Goal: Task Accomplishment & Management: Complete application form

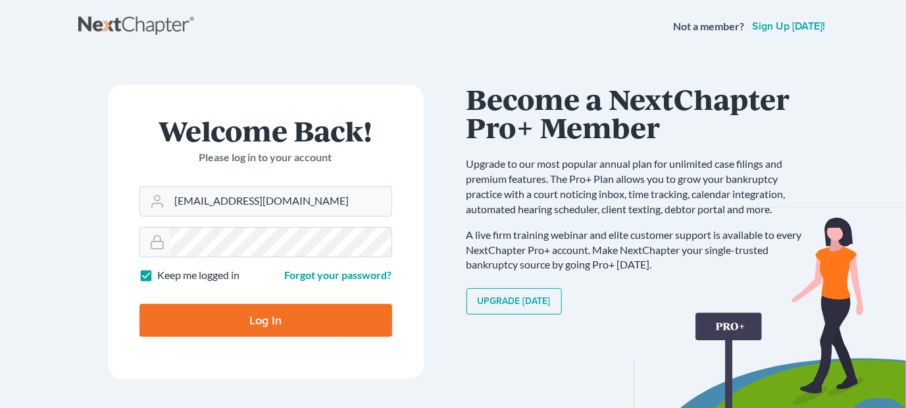
click at [139, 304] on input "Log In" at bounding box center [265, 320] width 253 height 33
type input "Thinking..."
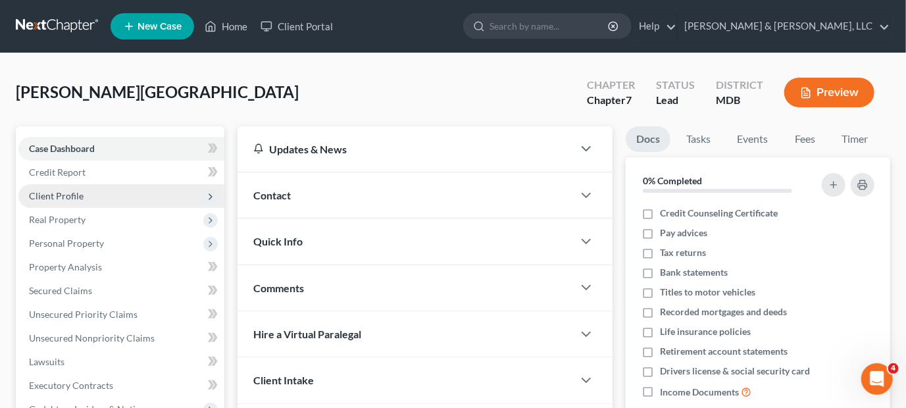
click at [59, 197] on span "Client Profile" at bounding box center [56, 195] width 55 height 11
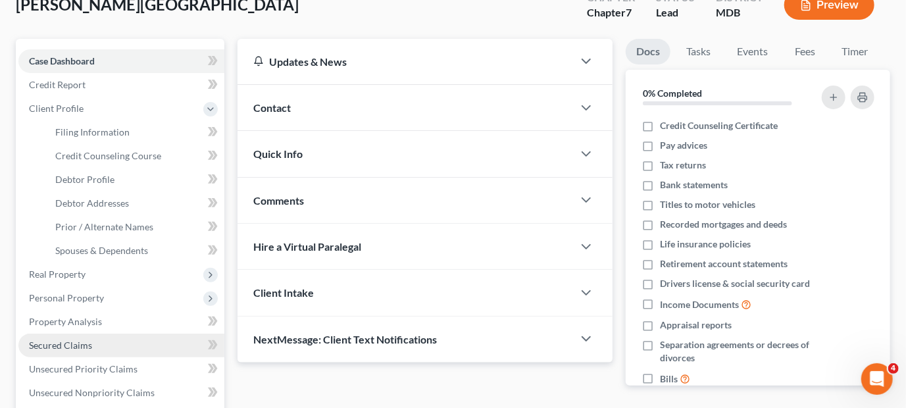
scroll to position [132, 0]
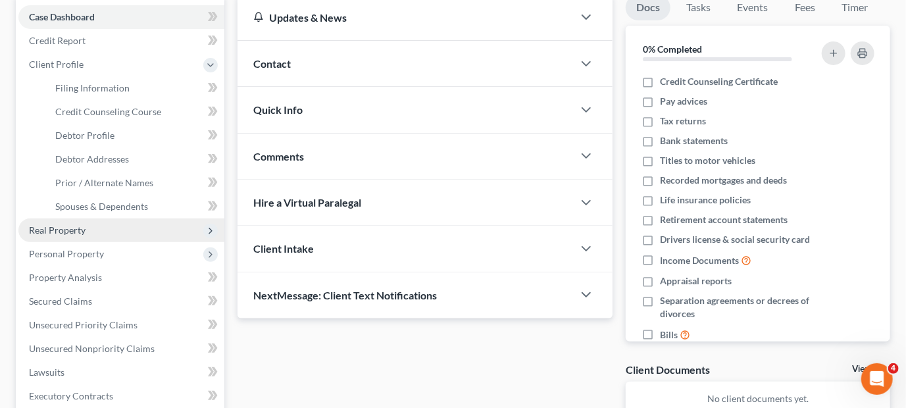
click at [66, 232] on span "Real Property" at bounding box center [57, 229] width 57 height 11
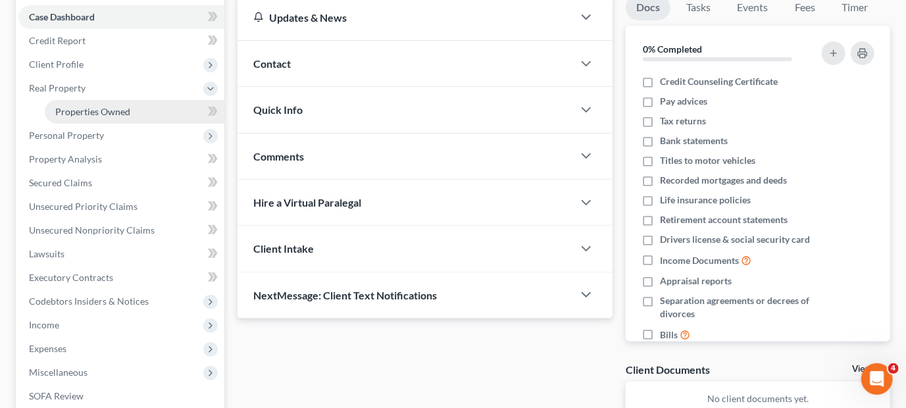
click at [84, 109] on span "Properties Owned" at bounding box center [92, 111] width 75 height 11
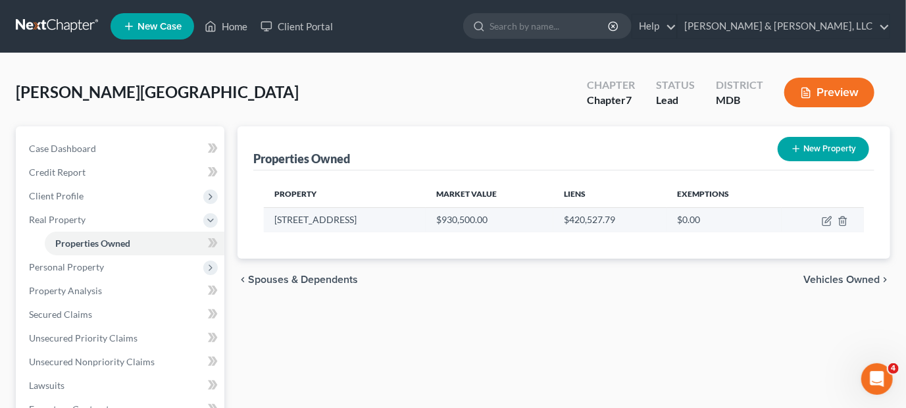
click at [329, 223] on td "[STREET_ADDRESS]" at bounding box center [345, 219] width 162 height 25
click at [825, 222] on icon "button" at bounding box center [827, 221] width 11 height 11
select select "21"
select select "10"
select select "0"
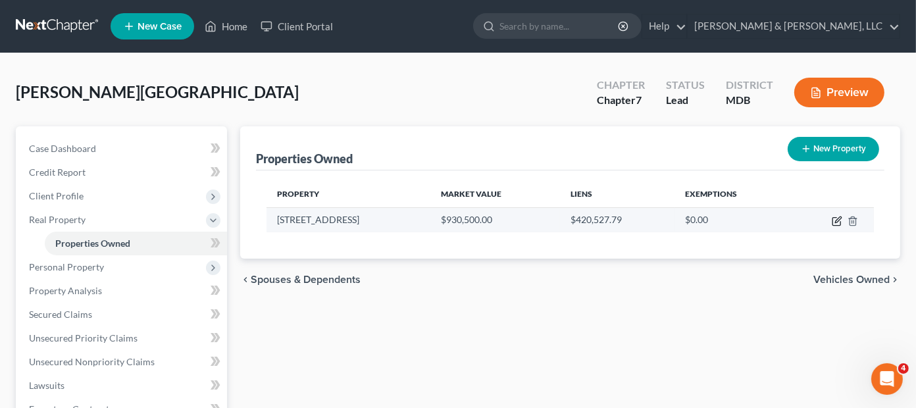
select select "45"
select select "0"
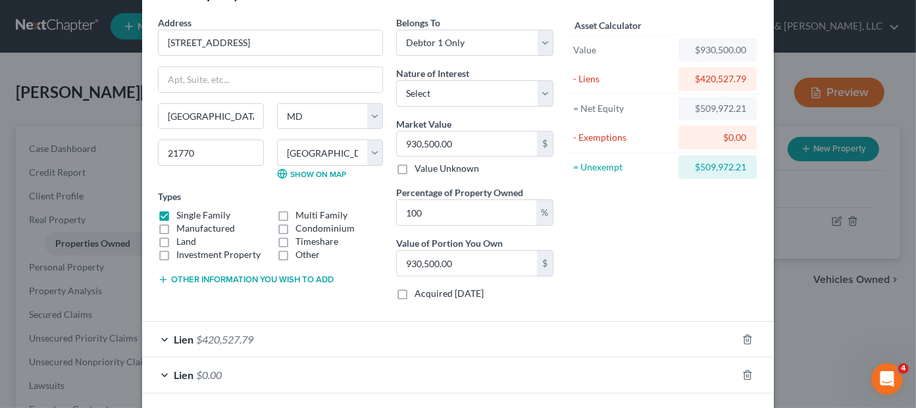
scroll to position [101, 0]
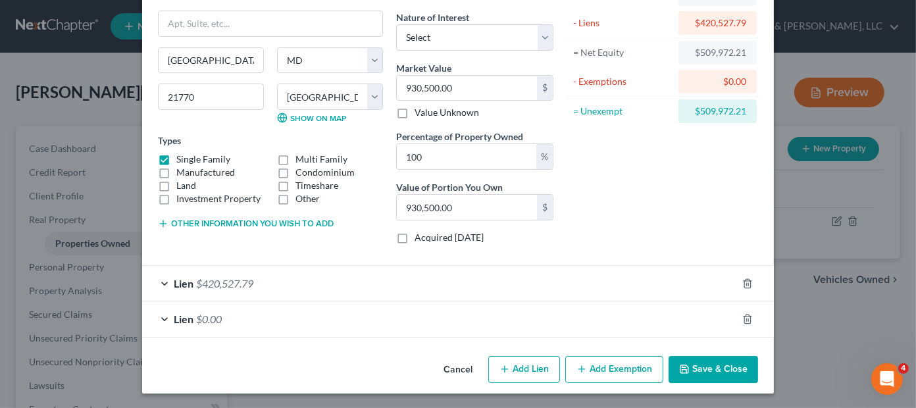
click at [228, 284] on span "$420,527.79" at bounding box center [224, 283] width 57 height 13
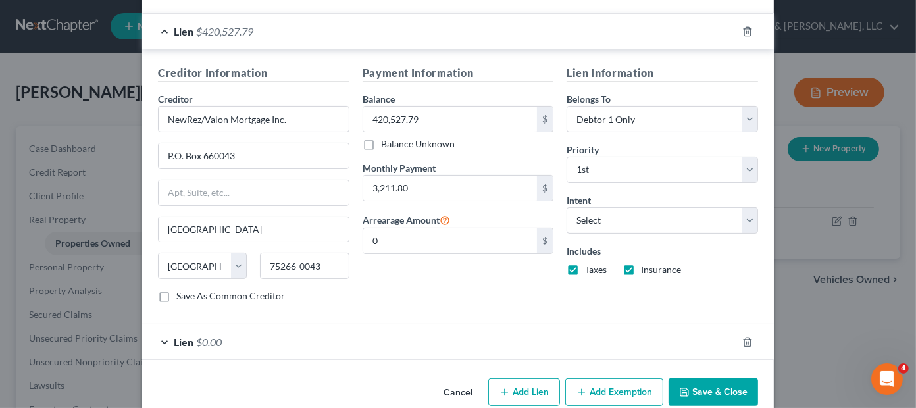
scroll to position [364, 0]
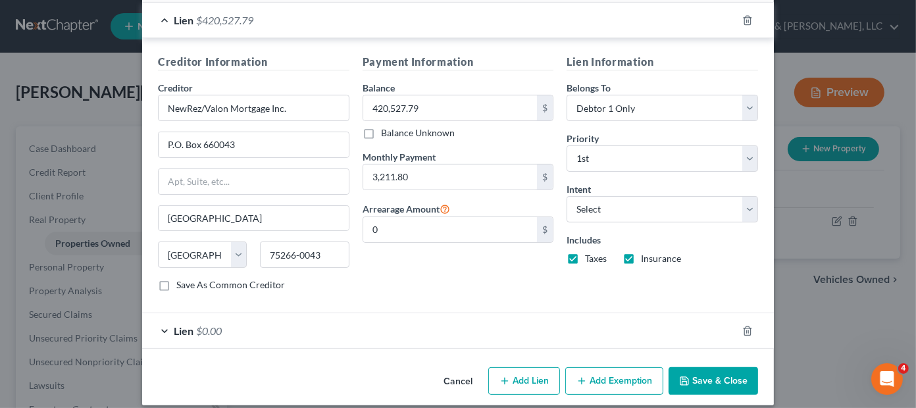
click at [196, 324] on span "$0.00" at bounding box center [209, 330] width 26 height 13
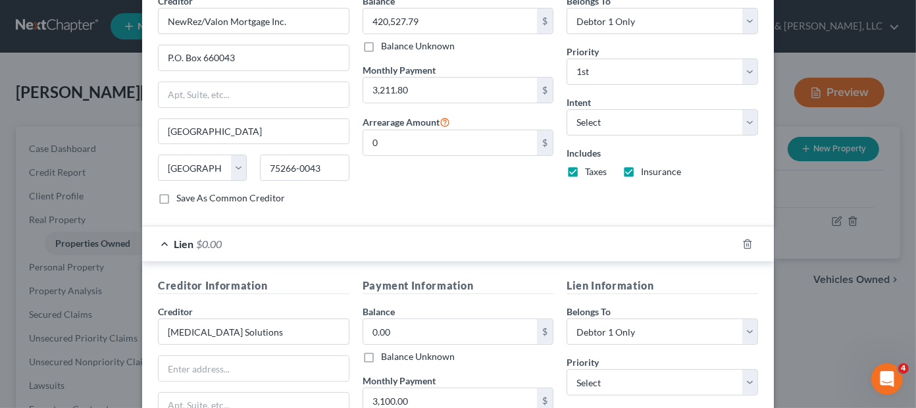
scroll to position [627, 0]
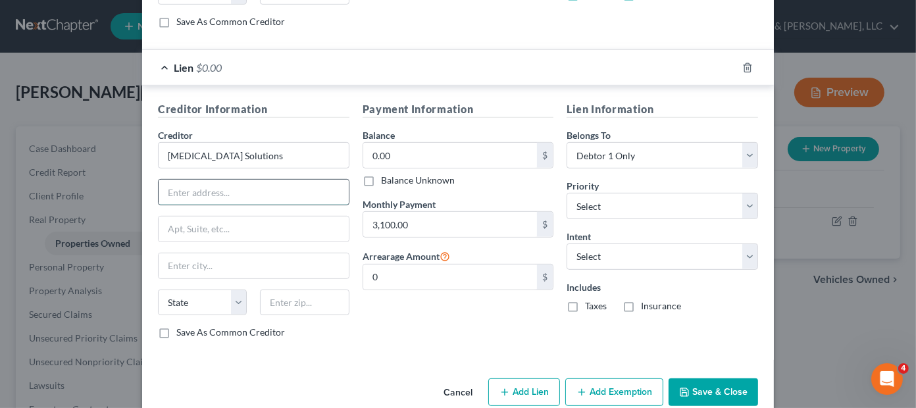
click at [255, 191] on input "text" at bounding box center [254, 192] width 190 height 25
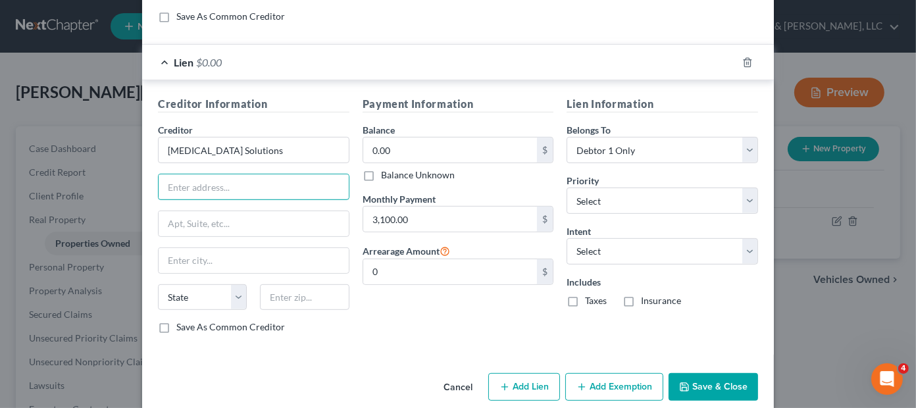
scroll to position [648, 0]
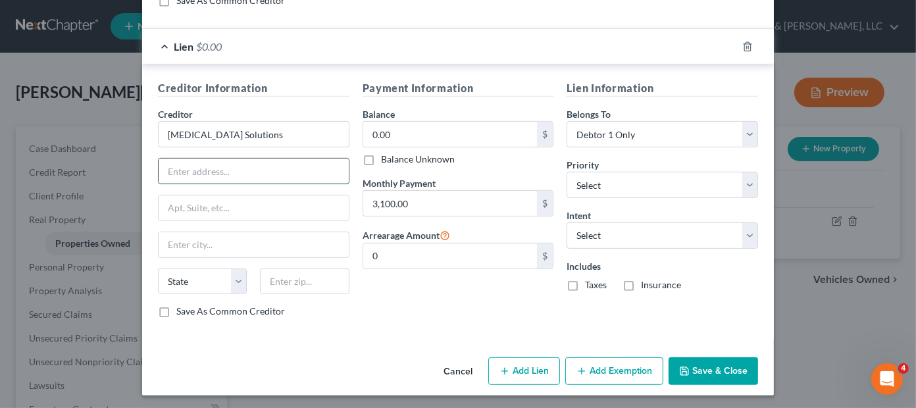
click at [224, 166] on input "text" at bounding box center [254, 171] width 190 height 25
type input "3"
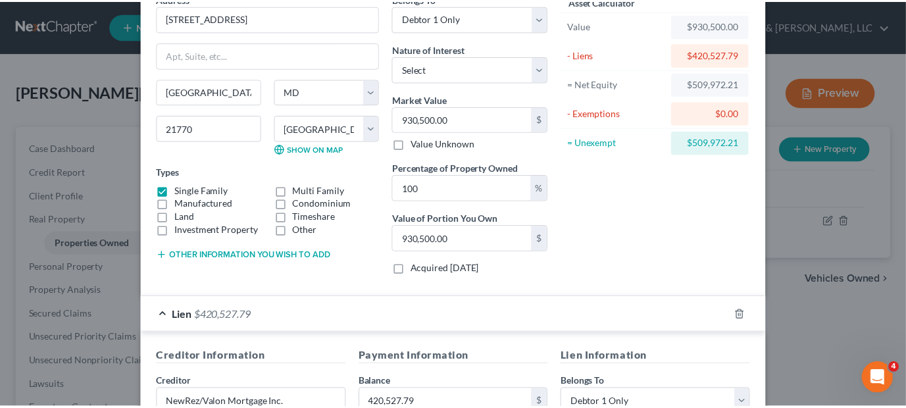
scroll to position [0, 0]
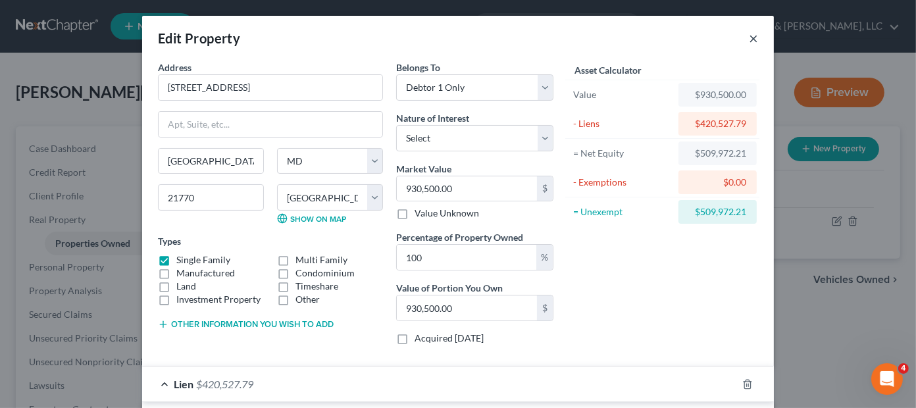
click at [749, 36] on button "×" at bounding box center [753, 38] width 9 height 16
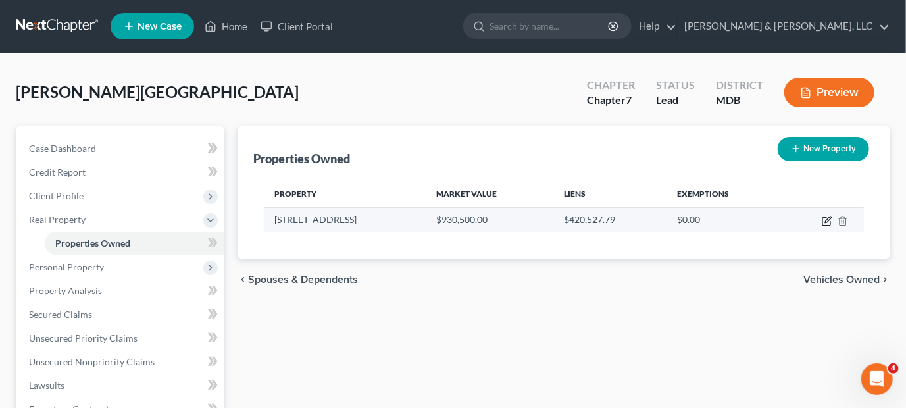
click at [824, 218] on icon "button" at bounding box center [827, 221] width 11 height 11
select select "21"
select select "10"
select select "0"
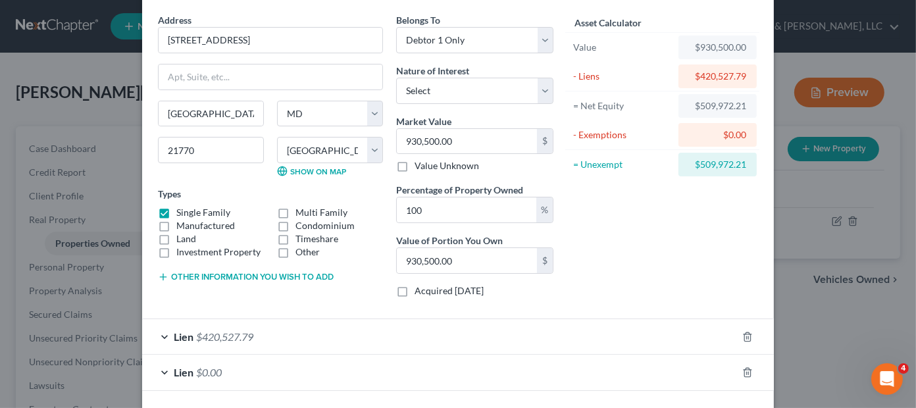
scroll to position [101, 0]
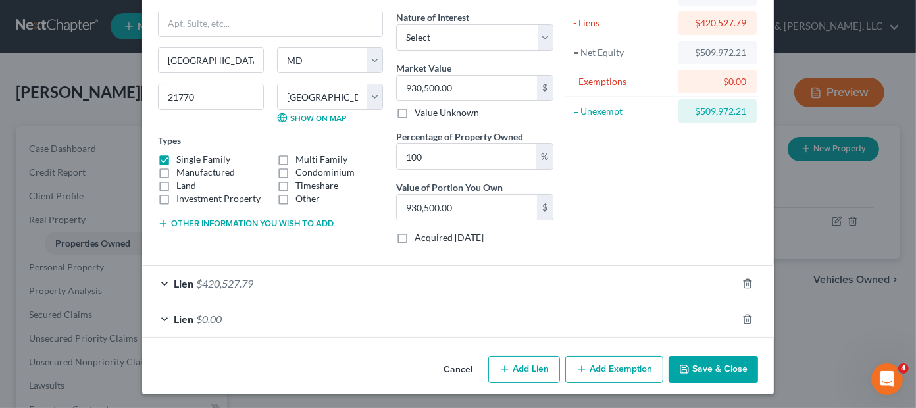
click at [202, 317] on span "$0.00" at bounding box center [209, 319] width 26 height 13
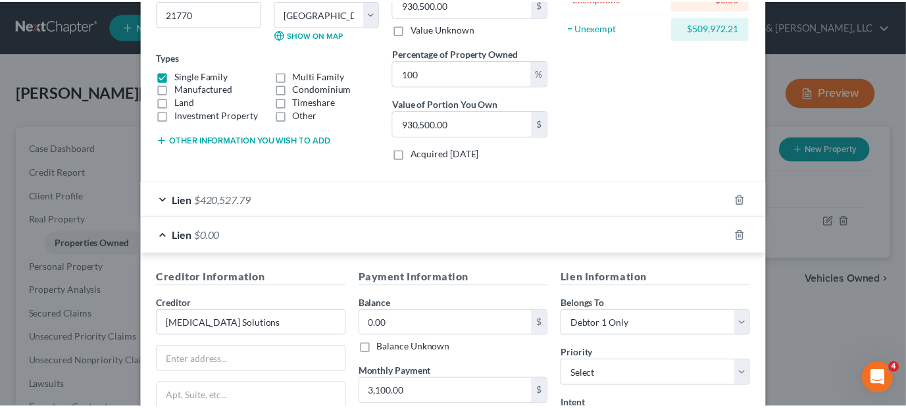
scroll to position [364, 0]
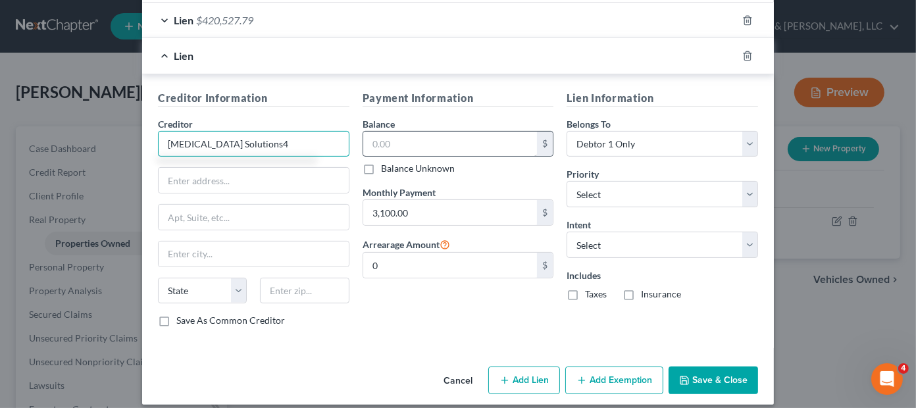
type input "[MEDICAL_DATA] Solutions"
click at [418, 141] on input "text" at bounding box center [450, 144] width 174 height 25
click at [455, 374] on button "Cancel" at bounding box center [458, 381] width 50 height 26
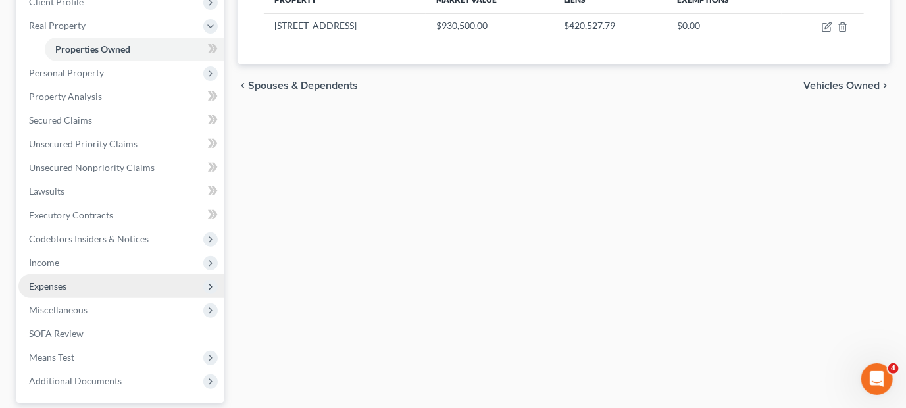
scroll to position [197, 0]
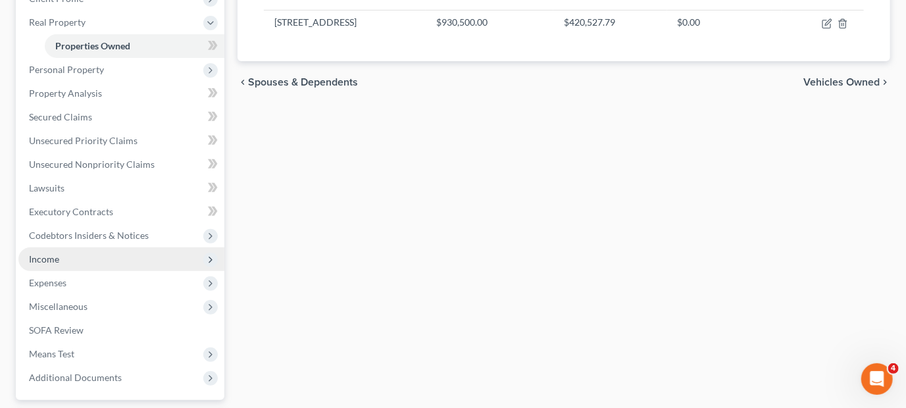
click at [53, 259] on span "Income" at bounding box center [44, 258] width 30 height 11
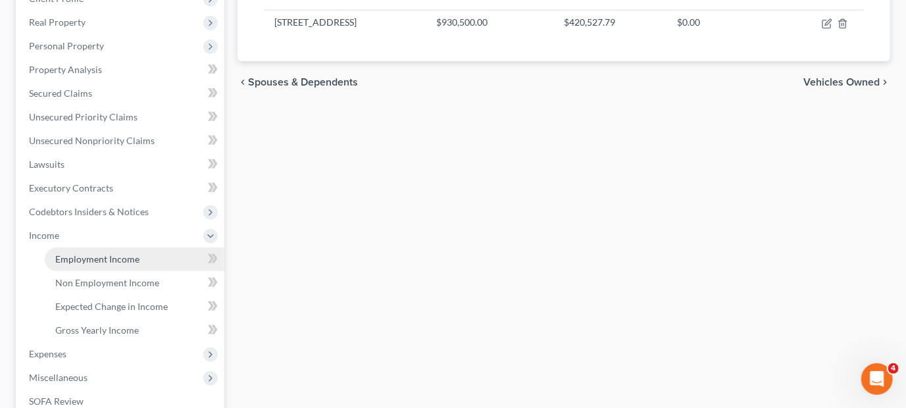
click at [82, 253] on span "Employment Income" at bounding box center [97, 258] width 84 height 11
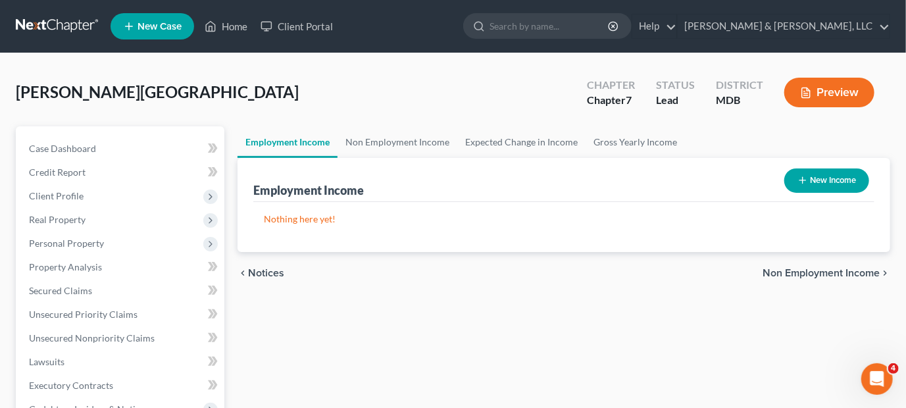
click at [823, 172] on button "New Income" at bounding box center [826, 180] width 85 height 24
select select "0"
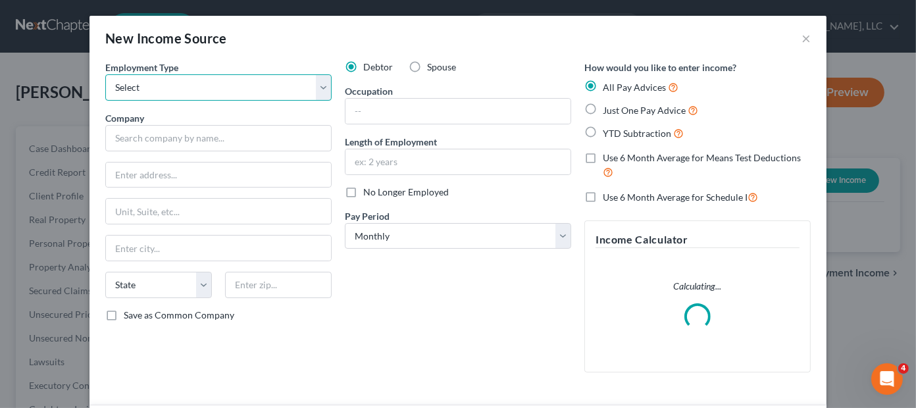
click at [149, 80] on select "Select Full or [DEMOGRAPHIC_DATA] Employment Self Employment" at bounding box center [218, 87] width 226 height 26
select select "0"
click at [105, 74] on select "Select Full or [DEMOGRAPHIC_DATA] Employment Self Employment" at bounding box center [218, 87] width 226 height 26
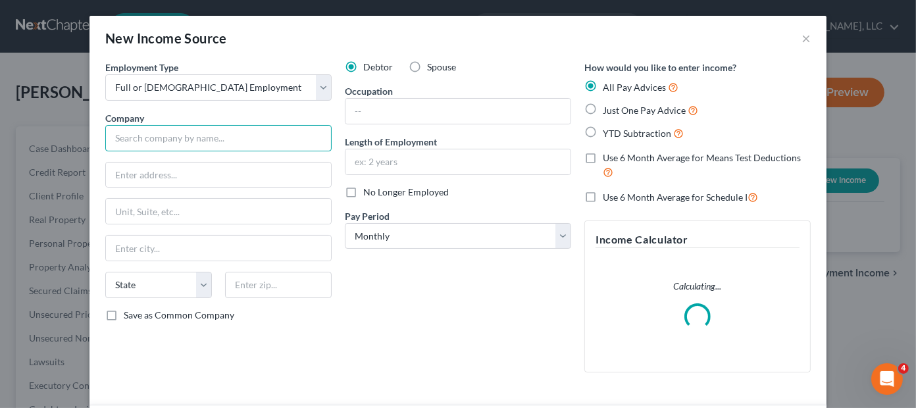
click at [162, 141] on input "text" at bounding box center [218, 138] width 226 height 26
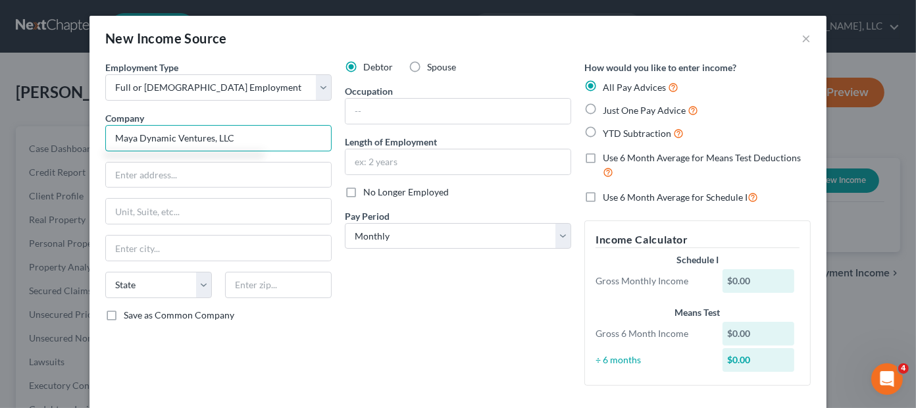
type input "Maya Dynamic Ventures, LLC"
type input "[STREET_ADDRESS]"
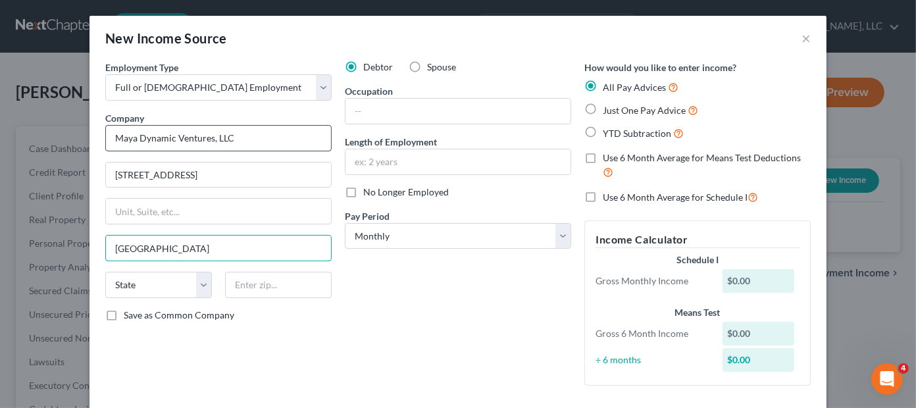
type input "[GEOGRAPHIC_DATA]"
select select "21"
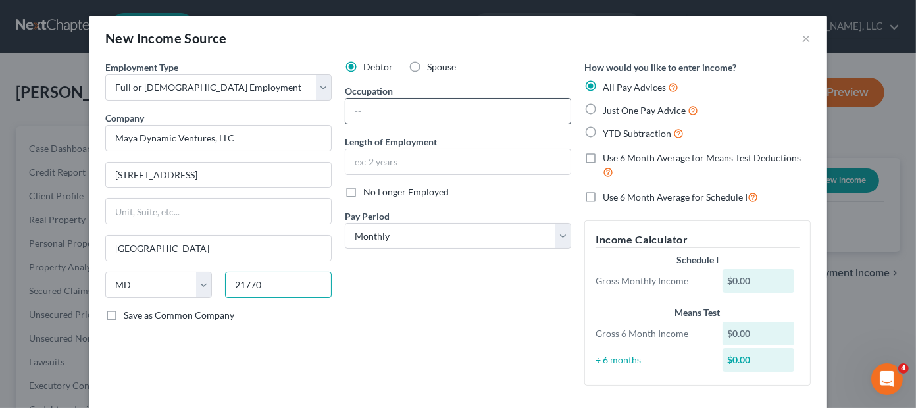
type input "21770"
click at [436, 107] on input "text" at bounding box center [457, 111] width 225 height 25
type input "IT Consultant"
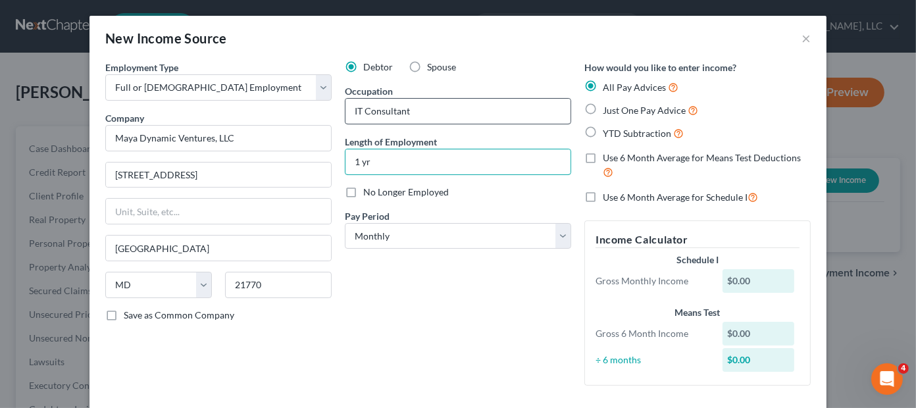
type input "1 yr"
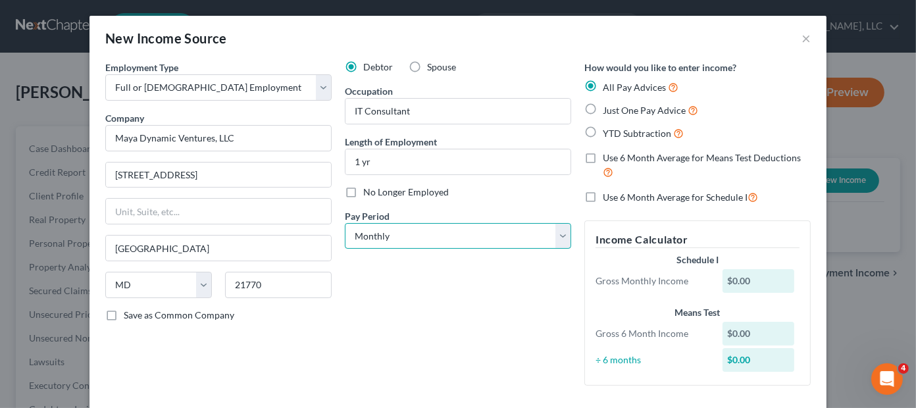
click at [376, 230] on select "Select Monthly Twice Monthly Every Other Week Weekly" at bounding box center [458, 236] width 226 height 26
select select "2"
click at [345, 223] on select "Select Monthly Twice Monthly Every Other Week Weekly" at bounding box center [458, 236] width 226 height 26
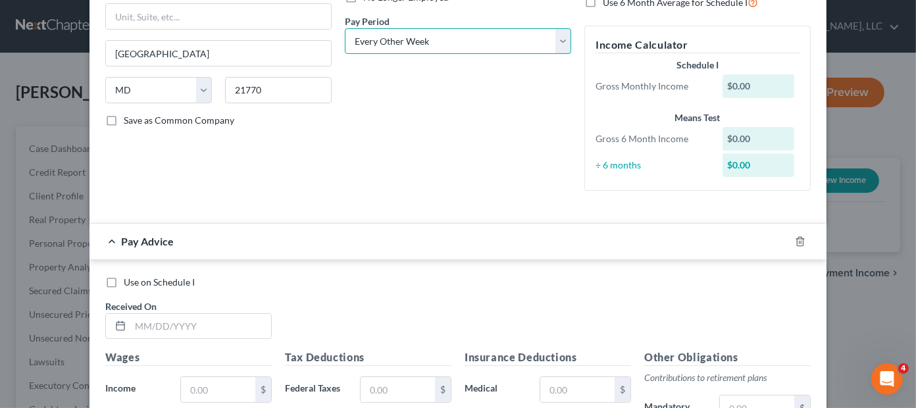
scroll to position [197, 0]
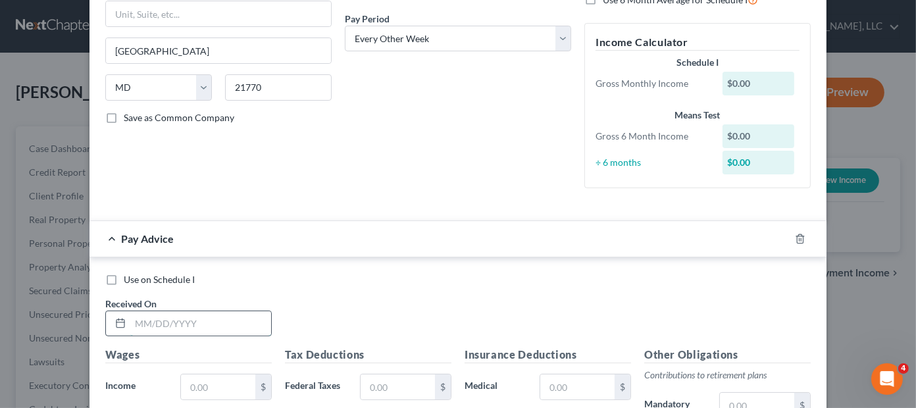
click at [184, 321] on input "text" at bounding box center [200, 323] width 141 height 25
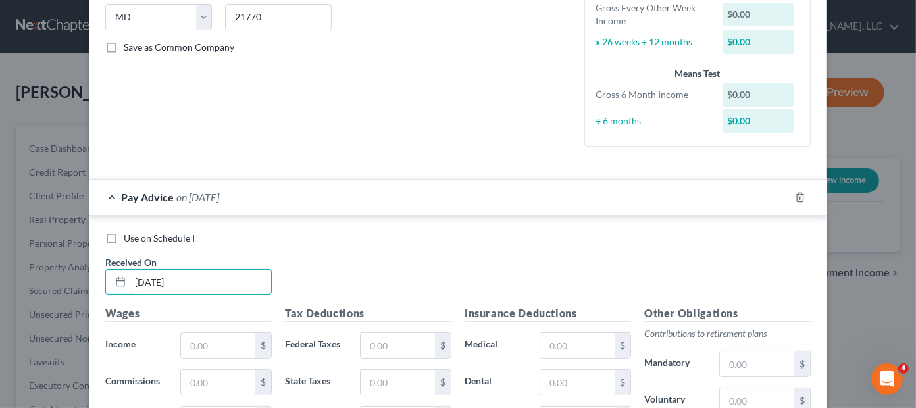
scroll to position [461, 0]
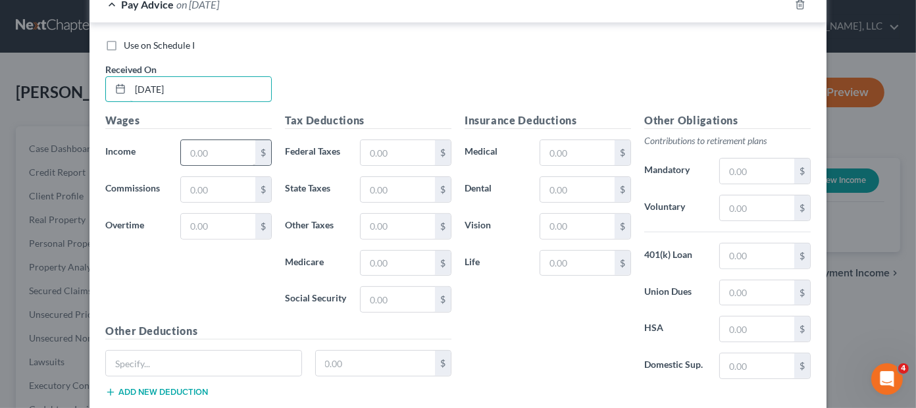
type input "[DATE]"
click at [213, 144] on input "text" at bounding box center [218, 152] width 74 height 25
type input "3,846.15"
click at [392, 148] on input "text" at bounding box center [398, 152] width 74 height 25
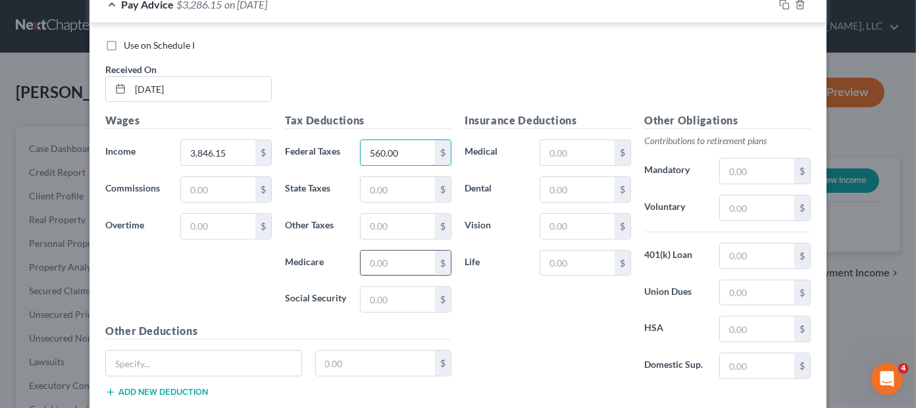
type input "560.00"
click at [362, 251] on input "text" at bounding box center [398, 263] width 74 height 25
type input "55.77"
click at [378, 188] on input "text" at bounding box center [398, 189] width 74 height 25
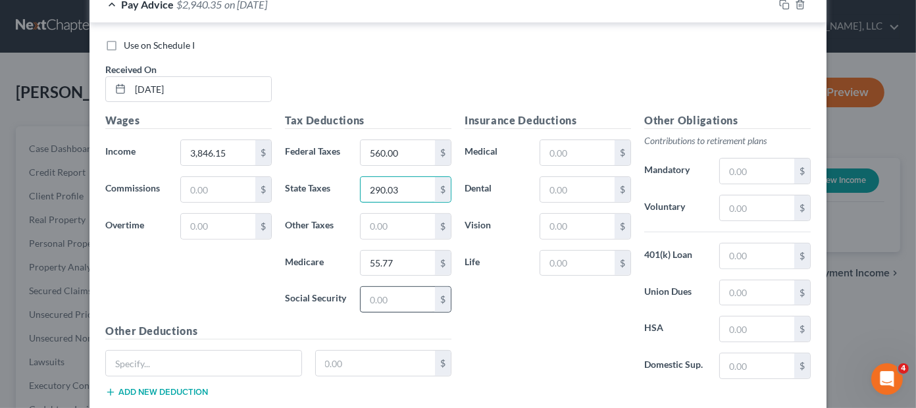
type input "290.03"
click at [372, 295] on input "text" at bounding box center [398, 299] width 74 height 25
type input "238.46"
click at [553, 334] on div "Insurance Deductions Medical $ Dental $ Vision $ Life $" at bounding box center [548, 251] width 180 height 277
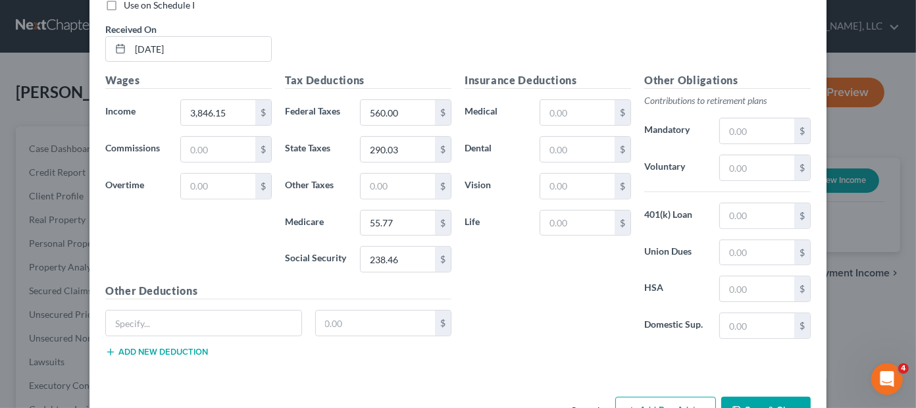
scroll to position [541, 0]
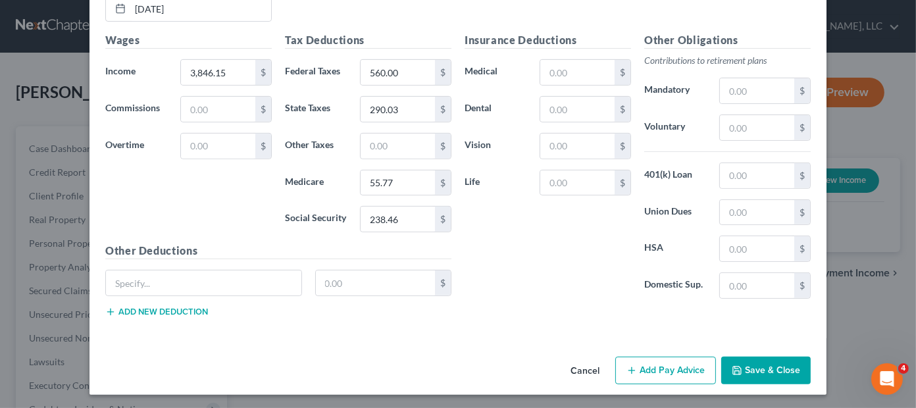
click at [744, 368] on button "Save & Close" at bounding box center [765, 371] width 89 height 28
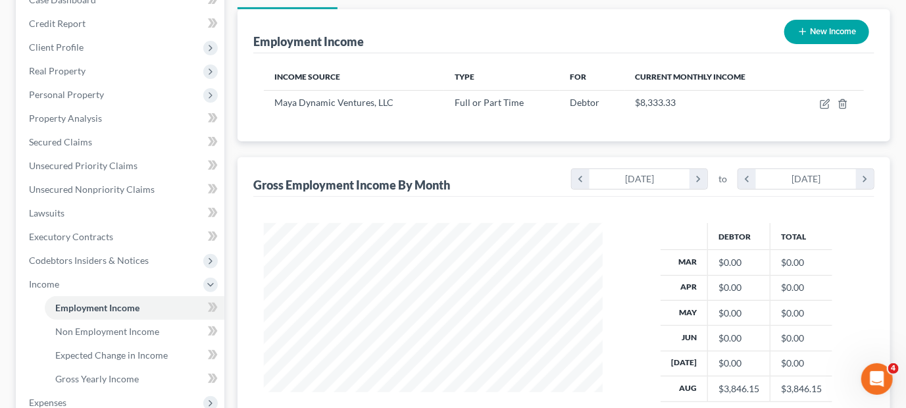
scroll to position [263, 0]
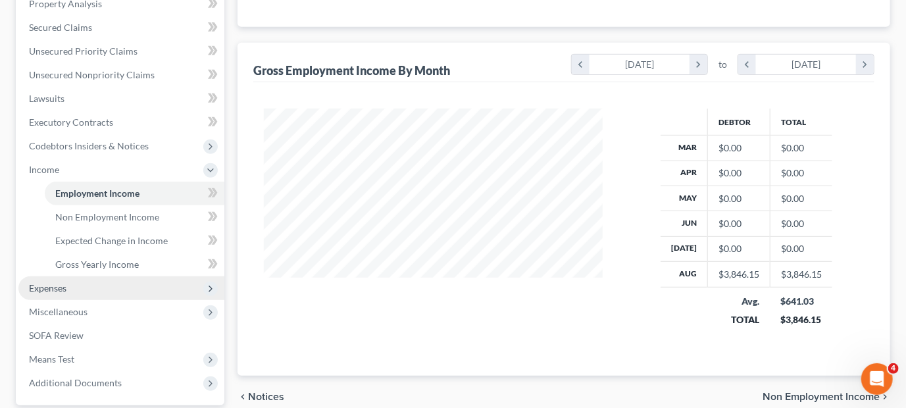
click at [66, 285] on span "Expenses" at bounding box center [48, 287] width 38 height 11
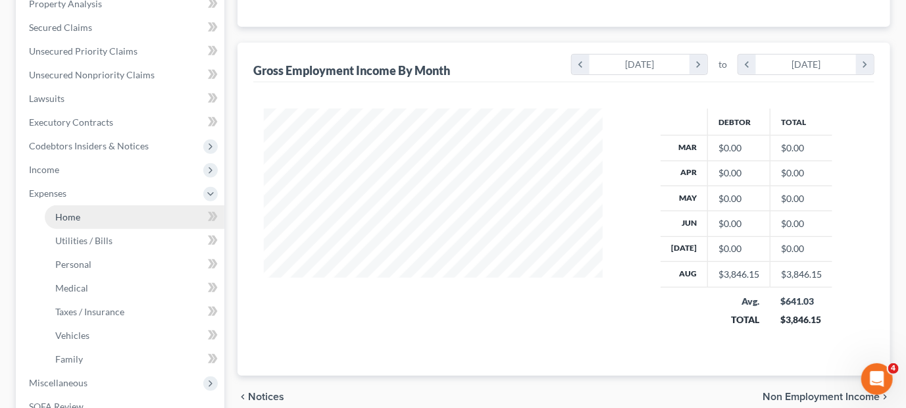
click at [83, 214] on link "Home" at bounding box center [135, 217] width 180 height 24
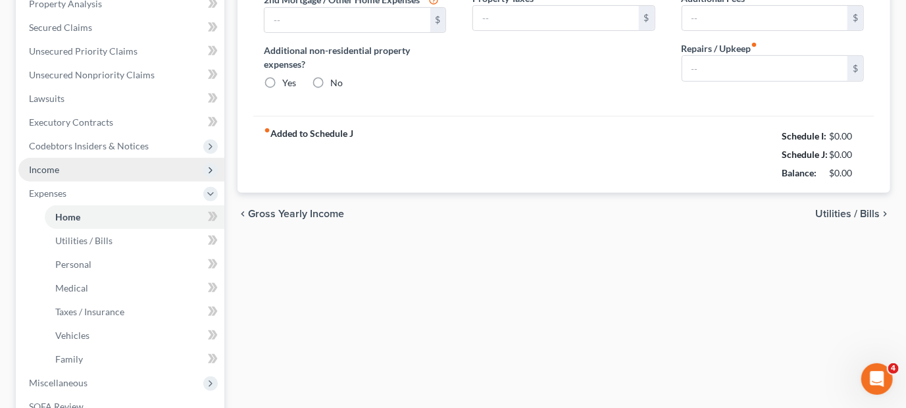
type input "0.00"
radio input "true"
type input "0.00"
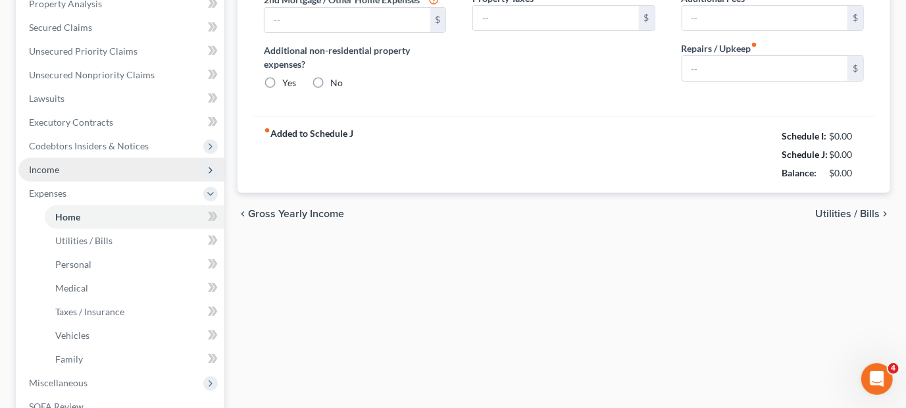
type input "0.00"
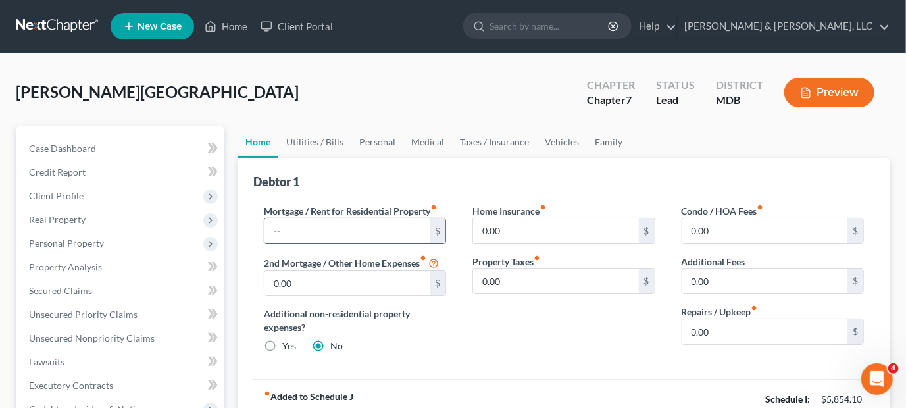
click at [320, 225] on input "text" at bounding box center [347, 230] width 165 height 25
click at [434, 337] on div "Additional non-residential property expenses? Yes No" at bounding box center [355, 330] width 182 height 46
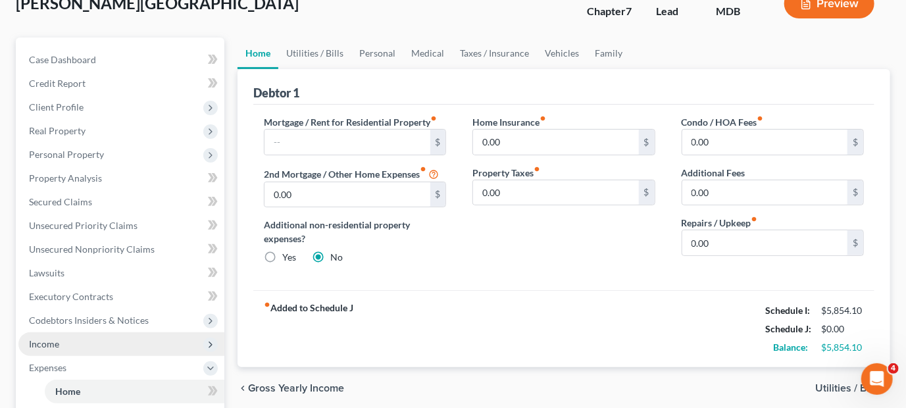
scroll to position [66, 0]
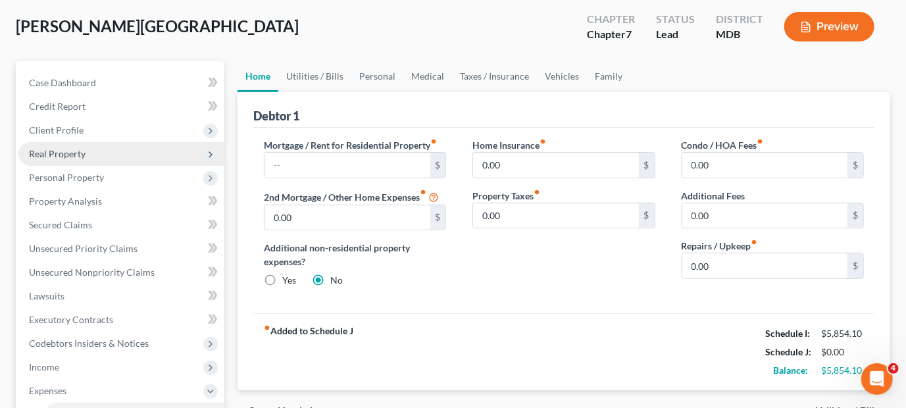
click at [68, 148] on span "Real Property" at bounding box center [57, 153] width 57 height 11
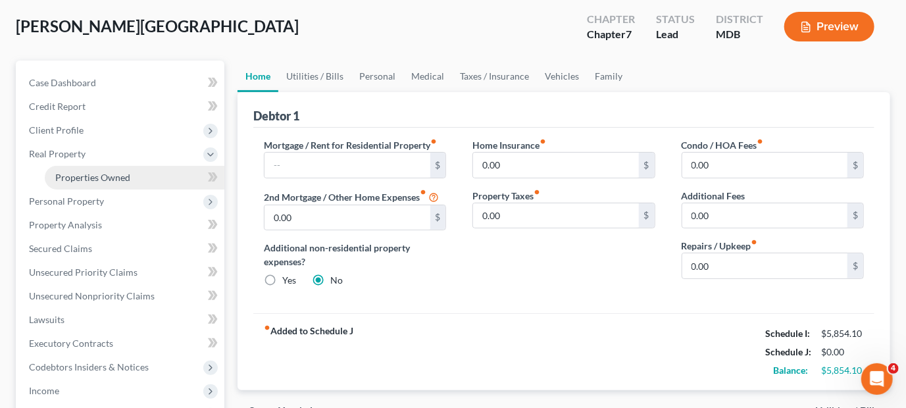
click at [94, 173] on span "Properties Owned" at bounding box center [92, 177] width 75 height 11
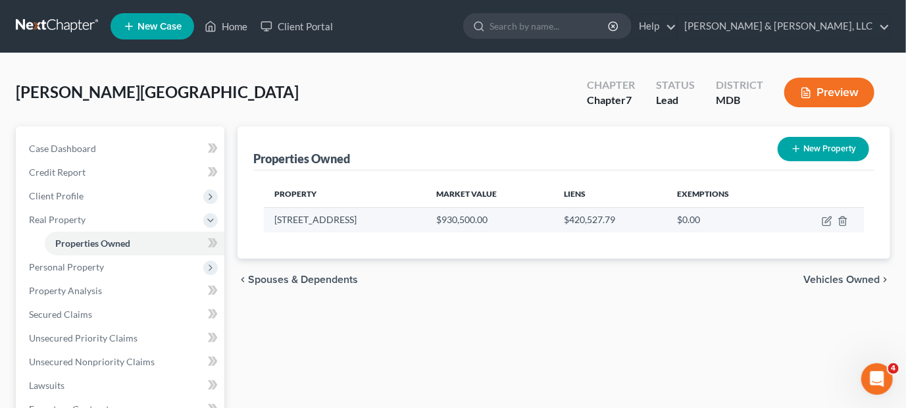
click at [328, 222] on td "[STREET_ADDRESS]" at bounding box center [345, 219] width 162 height 25
click at [827, 219] on icon "button" at bounding box center [827, 221] width 11 height 11
select select "21"
select select "10"
select select "0"
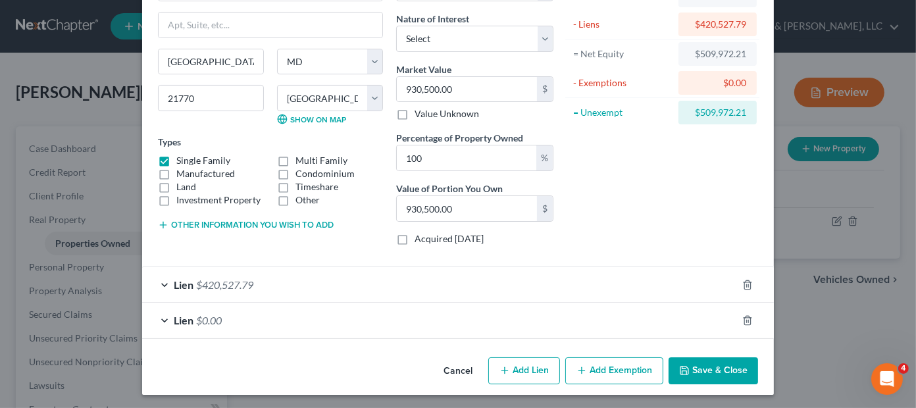
scroll to position [101, 0]
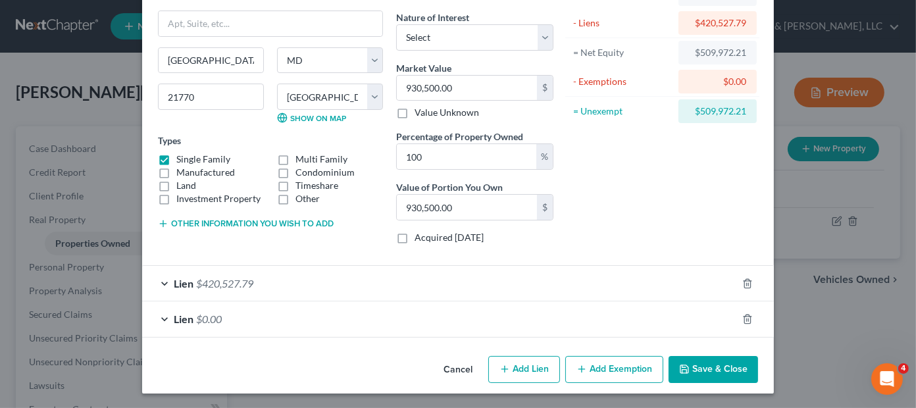
click at [239, 284] on span "$420,527.79" at bounding box center [224, 283] width 57 height 13
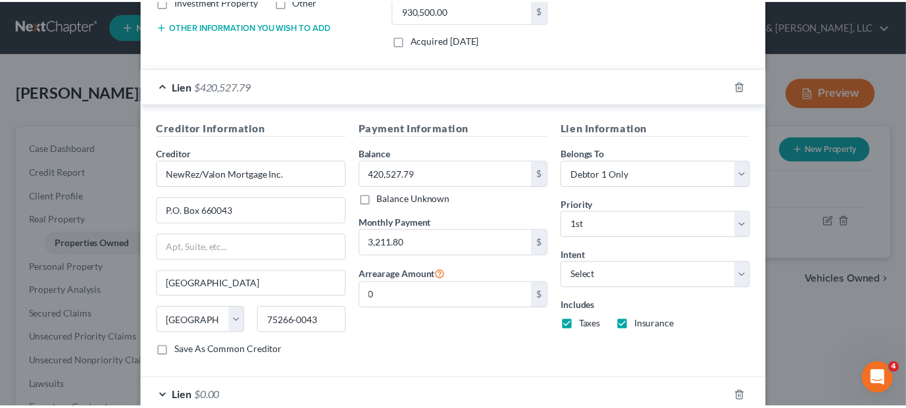
scroll to position [0, 0]
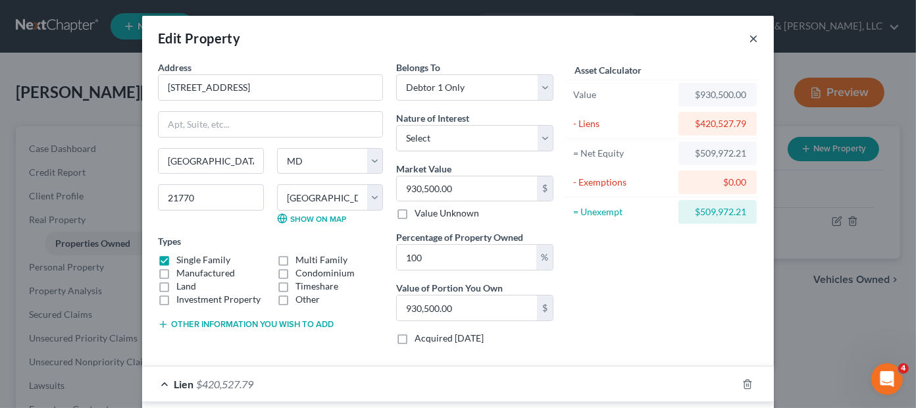
click at [749, 37] on button "×" at bounding box center [753, 38] width 9 height 16
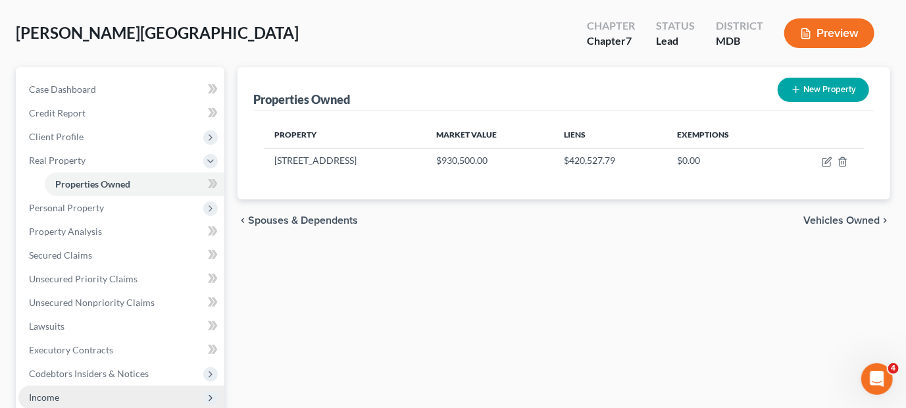
scroll to position [132, 0]
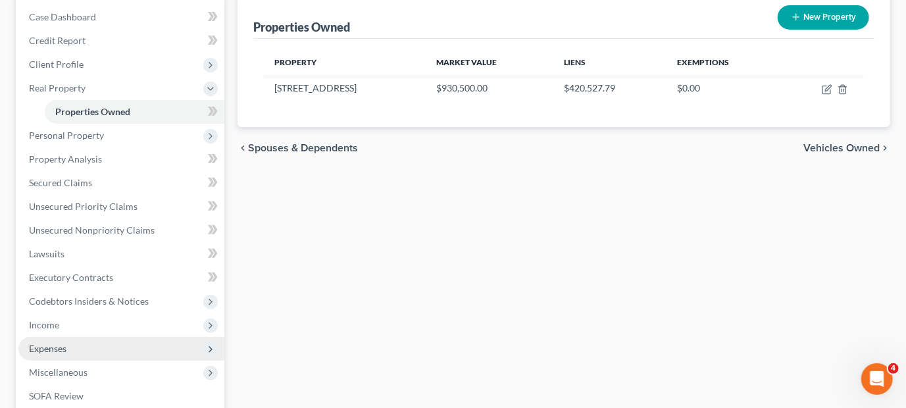
click at [65, 347] on span "Expenses" at bounding box center [48, 348] width 38 height 11
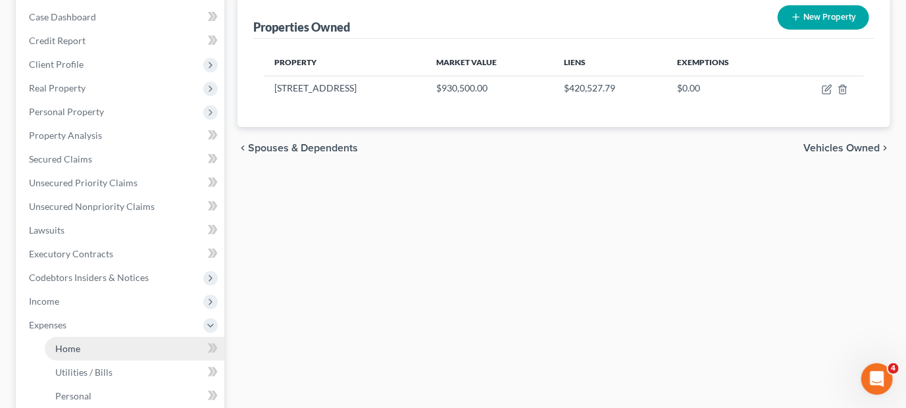
click at [51, 347] on link "Home" at bounding box center [135, 349] width 180 height 24
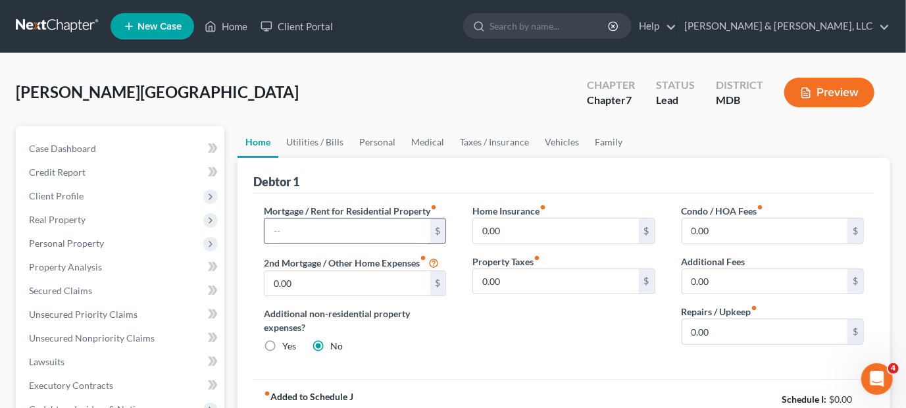
click at [286, 228] on input "text" at bounding box center [347, 230] width 165 height 25
type input "3,211.80"
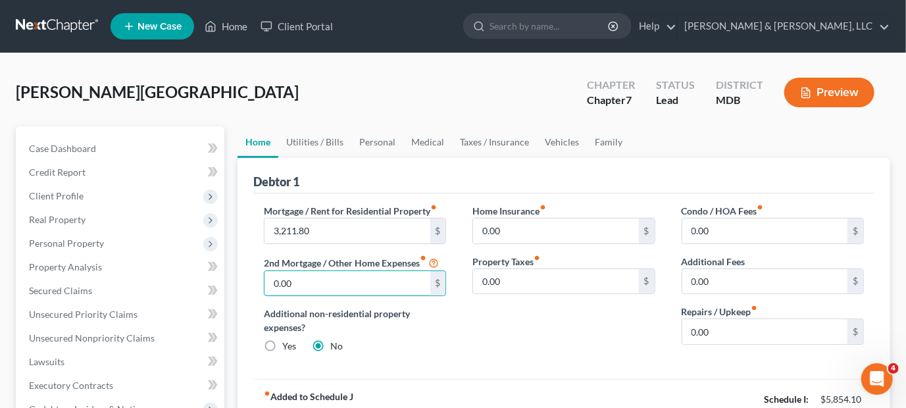
drag, startPoint x: 356, startPoint y: 270, endPoint x: 261, endPoint y: 282, distance: 95.5
click at [261, 282] on div "Mortgage / Rent for Residential Property fiber_manual_record 3,211.80 $ 2nd Mor…" at bounding box center [355, 284] width 209 height 160
drag, startPoint x: 305, startPoint y: 280, endPoint x: 259, endPoint y: 282, distance: 45.5
click at [259, 282] on div "Mortgage / Rent for Residential Property fiber_manual_record 3,211.80 $ 2nd Mor…" at bounding box center [355, 284] width 209 height 160
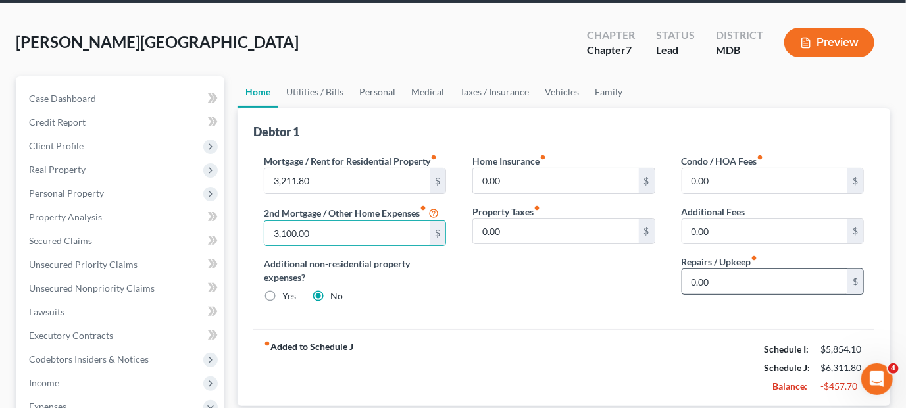
scroll to position [132, 0]
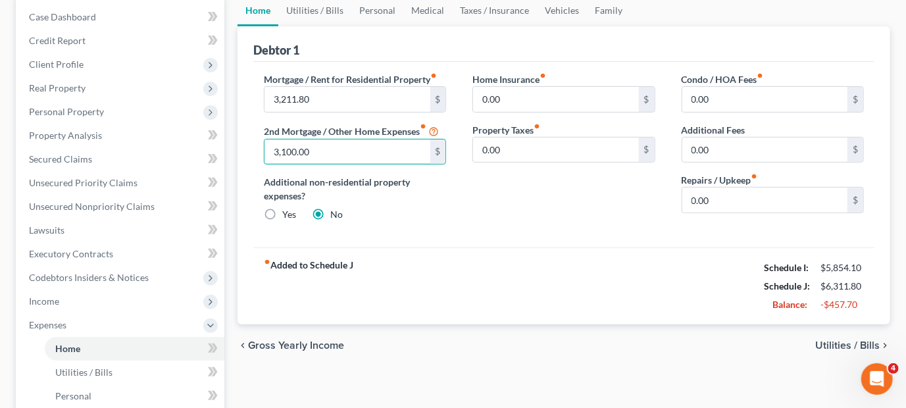
type input "3,100.00"
click at [842, 343] on span "Utilities / Bills" at bounding box center [847, 345] width 64 height 11
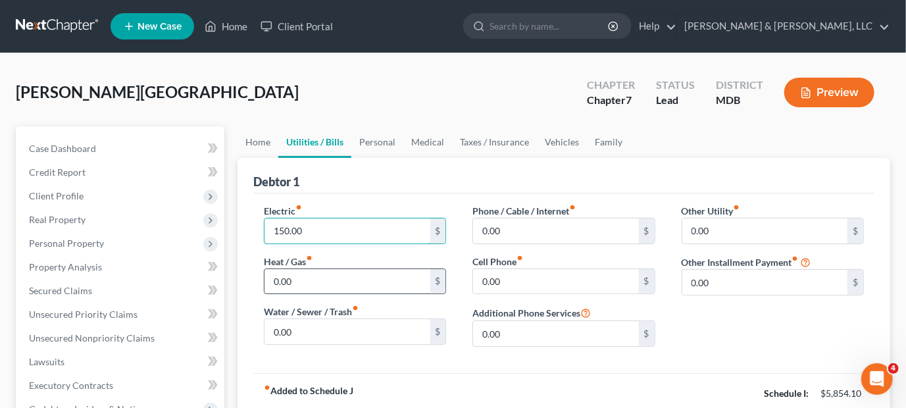
type input "150.00"
type input "50.00"
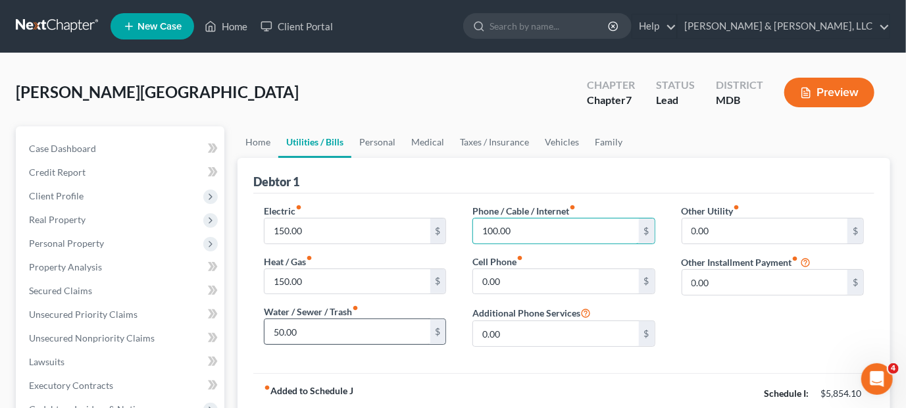
type input "100.00"
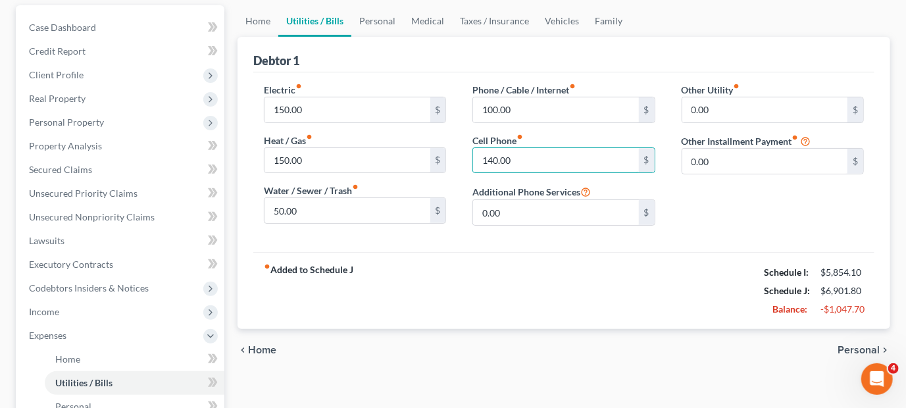
scroll to position [132, 0]
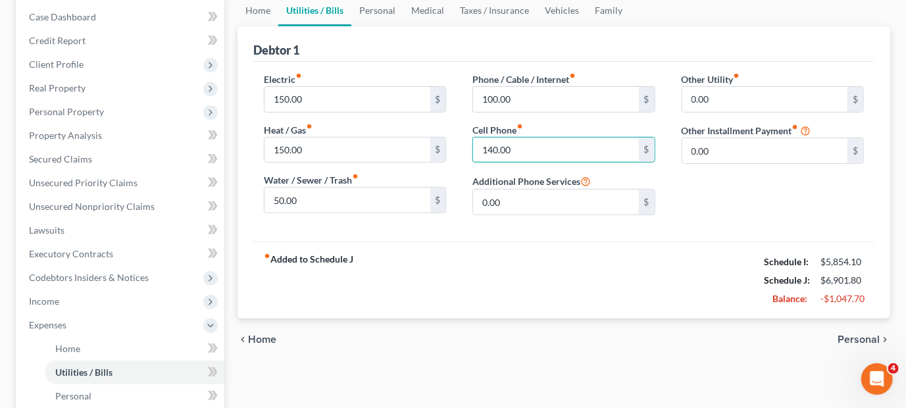
type input "140.00"
click at [860, 340] on span "Personal" at bounding box center [859, 339] width 42 height 11
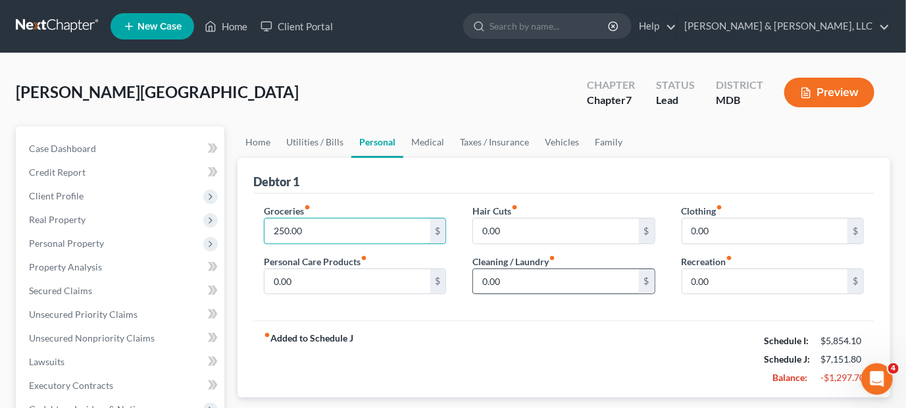
type input "250.00"
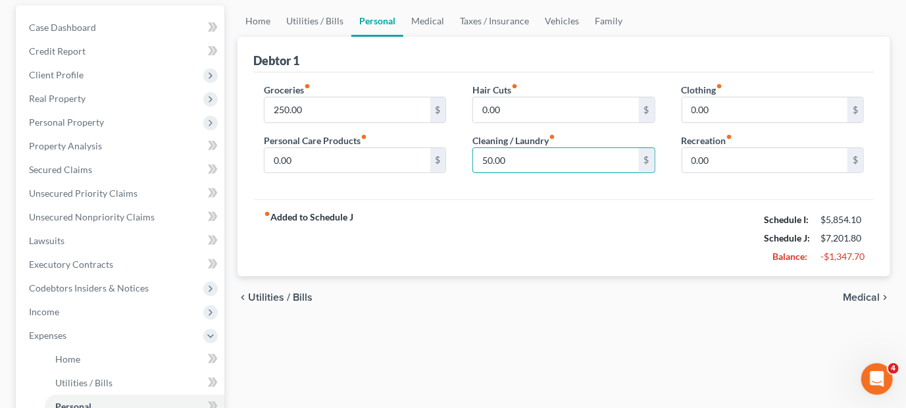
scroll to position [132, 0]
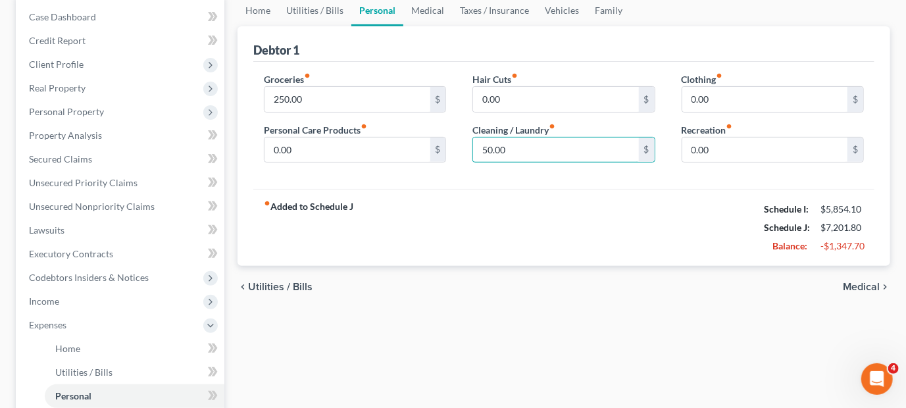
type input "50.00"
click at [863, 284] on span "Medical" at bounding box center [861, 287] width 37 height 11
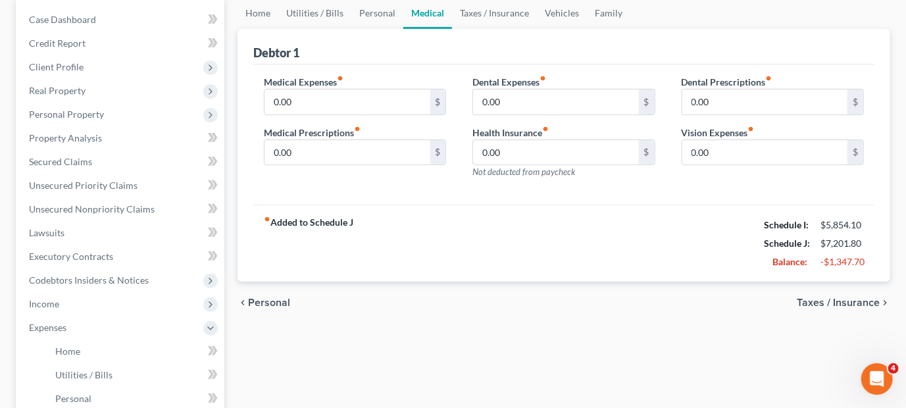
scroll to position [132, 0]
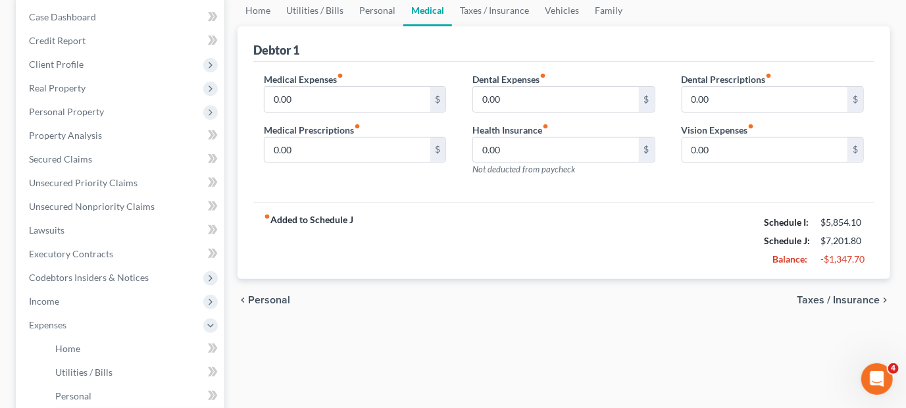
click at [849, 296] on span "Taxes / Insurance" at bounding box center [838, 300] width 83 height 11
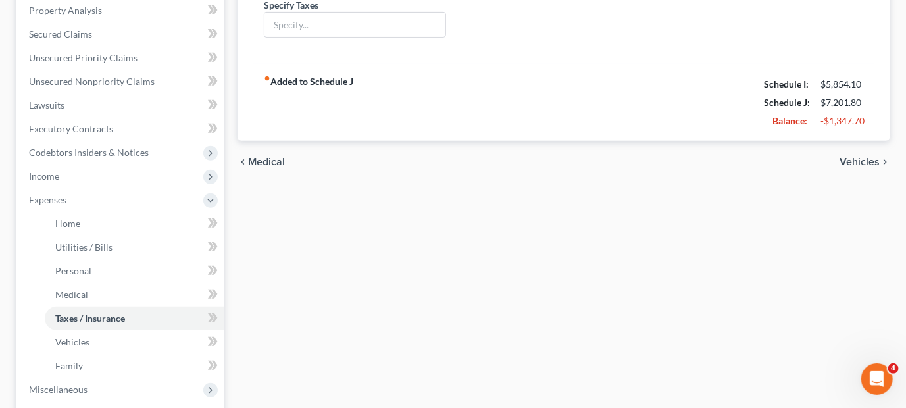
scroll to position [263, 0]
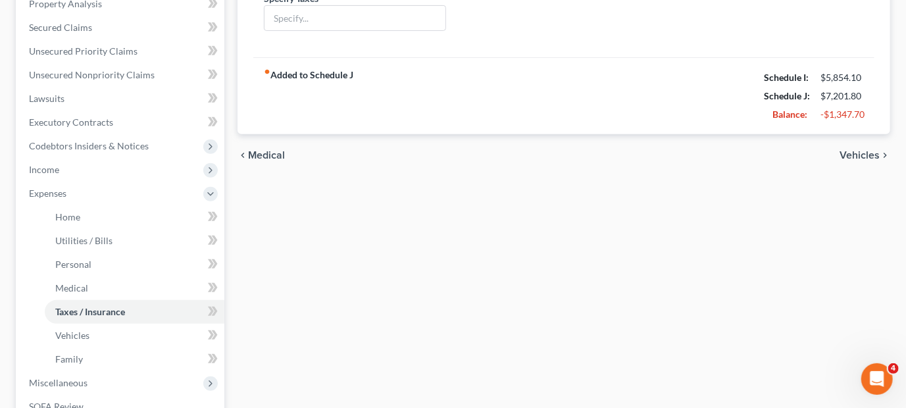
click at [865, 157] on span "Vehicles" at bounding box center [860, 155] width 40 height 11
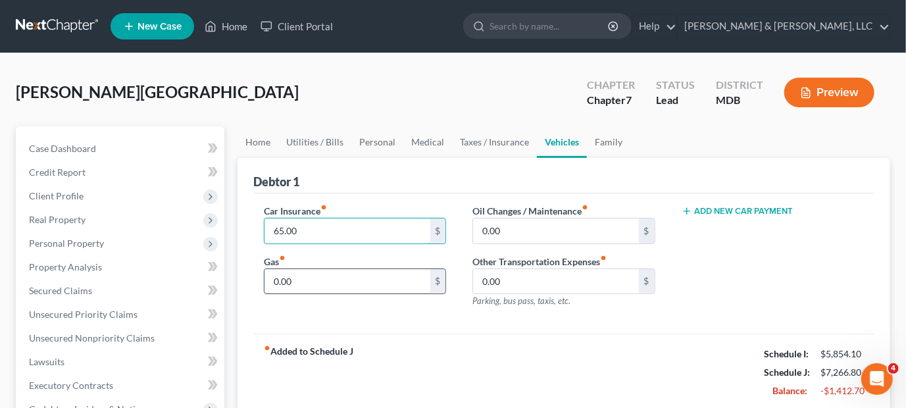
type input "65.00"
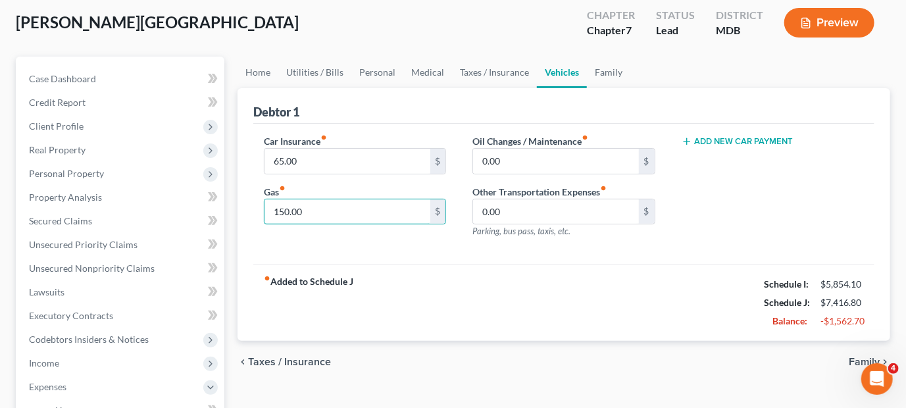
scroll to position [197, 0]
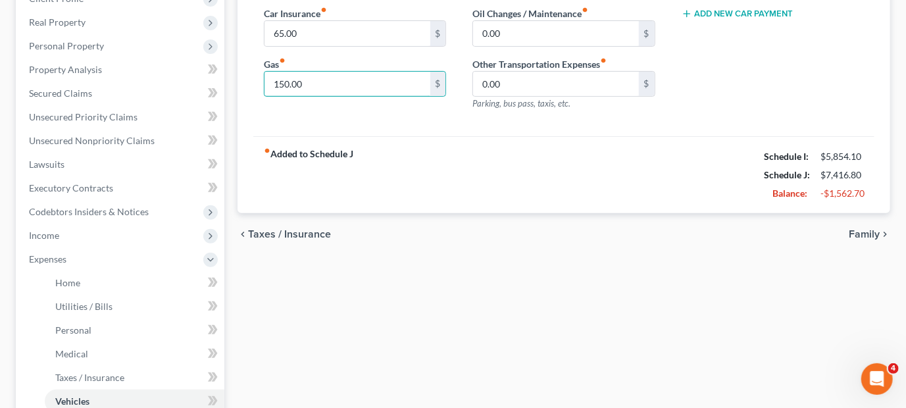
type input "150.00"
click at [863, 229] on span "Family" at bounding box center [864, 234] width 31 height 11
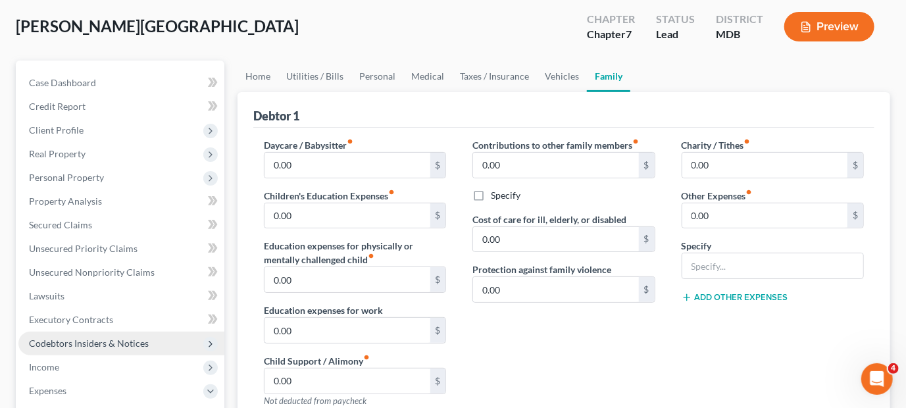
scroll to position [66, 0]
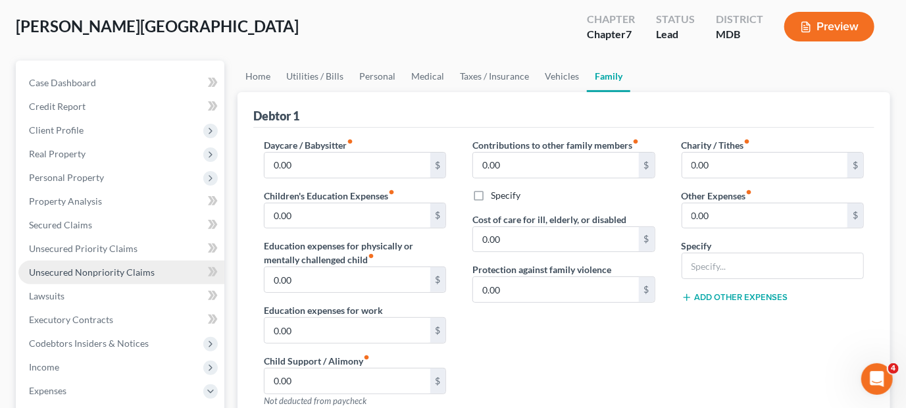
click at [130, 268] on span "Unsecured Nonpriority Claims" at bounding box center [92, 271] width 126 height 11
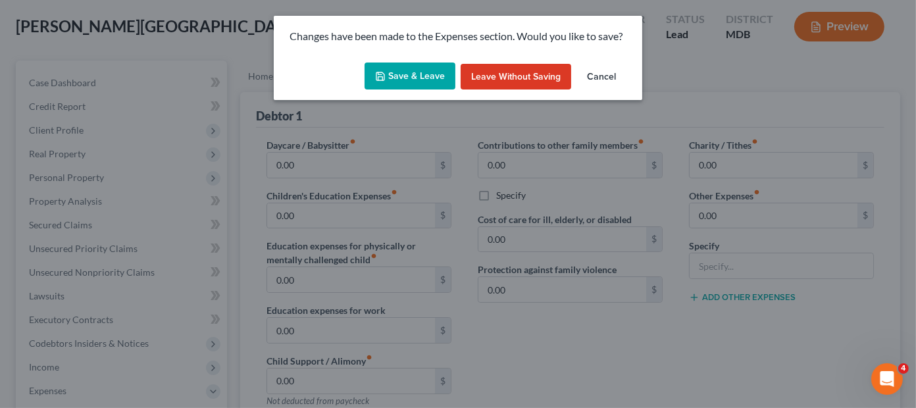
click at [425, 76] on button "Save & Leave" at bounding box center [410, 77] width 91 height 28
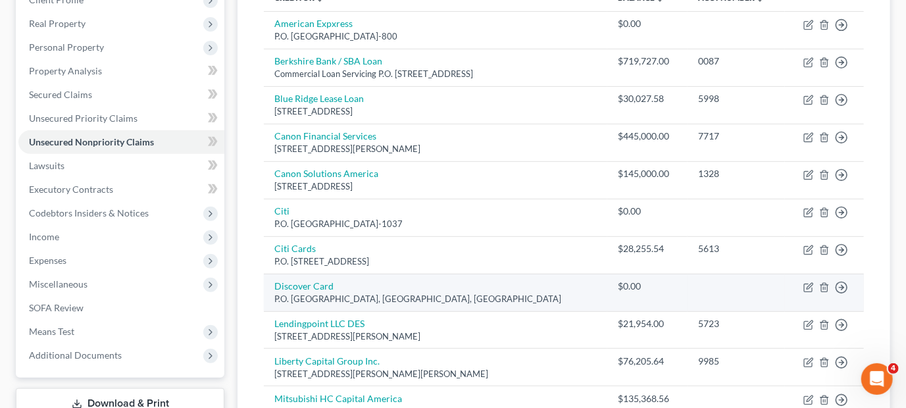
scroll to position [197, 0]
click at [810, 284] on icon "button" at bounding box center [808, 286] width 11 height 11
select select "46"
select select "2"
select select "0"
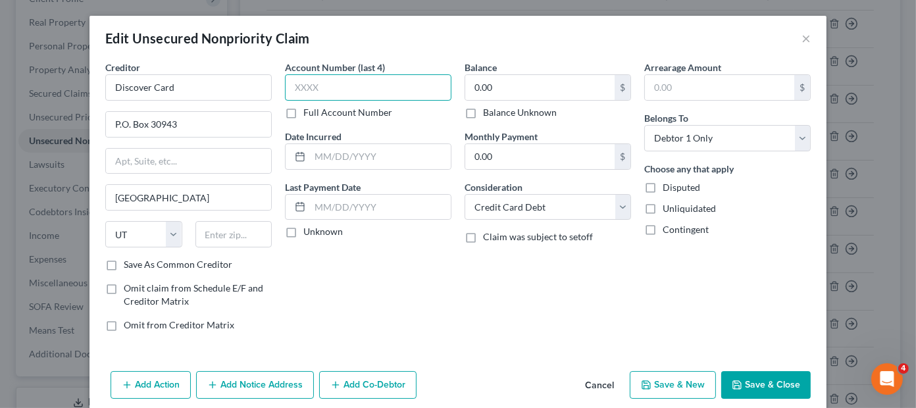
click at [328, 91] on input "text" at bounding box center [368, 87] width 166 height 26
type input "4779"
click at [492, 84] on input "0.00" at bounding box center [539, 87] width 149 height 25
type input "369.34"
click at [535, 155] on input "0.00" at bounding box center [539, 156] width 149 height 25
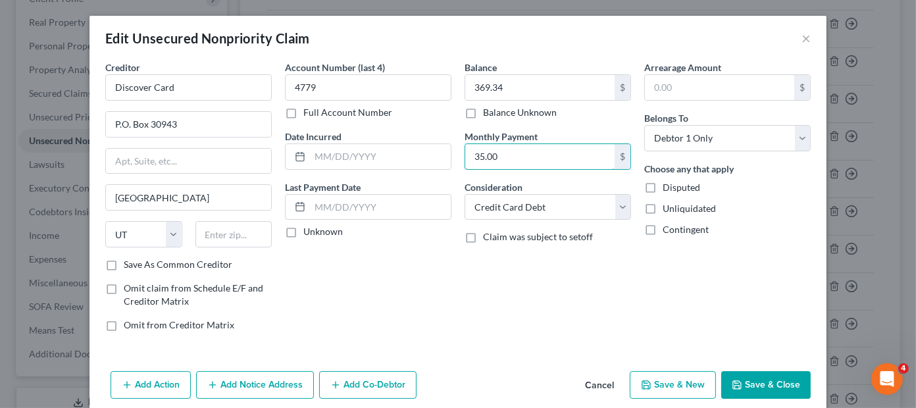
type input "35.00"
click at [478, 321] on div "Balance 369.34 $ Balance Unknown Balance Undetermined 369.34 $ Balance Unknown …" at bounding box center [548, 202] width 180 height 282
click at [765, 384] on button "Save & Close" at bounding box center [765, 385] width 89 height 28
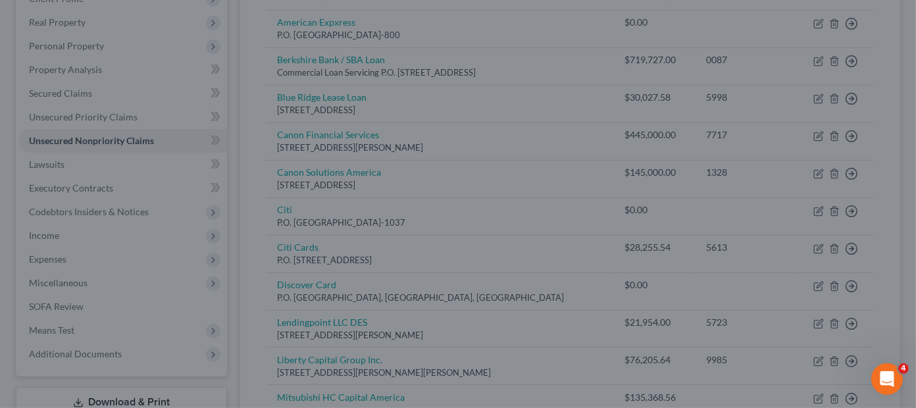
type input "0"
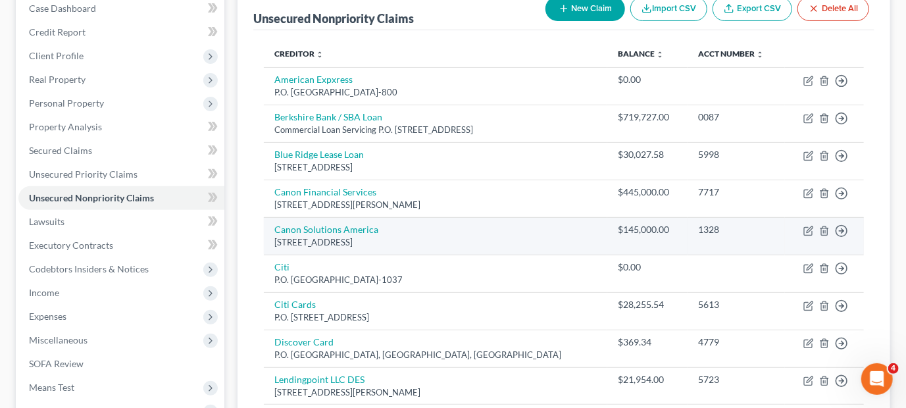
scroll to position [66, 0]
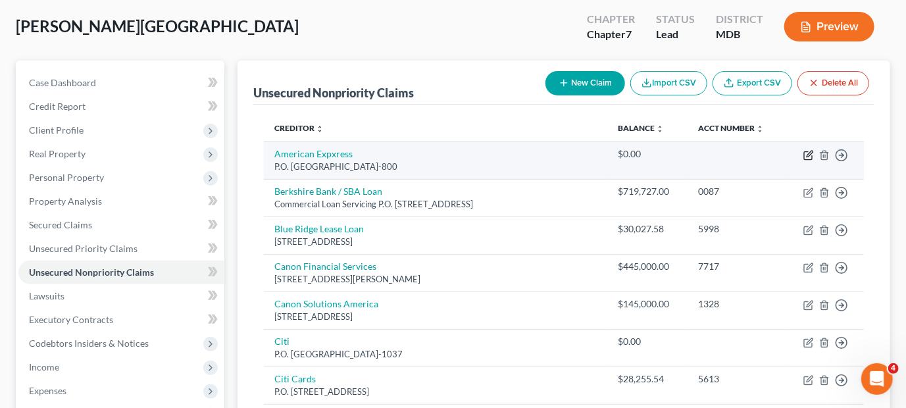
click at [809, 152] on icon "button" at bounding box center [810, 154] width 6 height 6
select select "4"
select select "2"
select select "0"
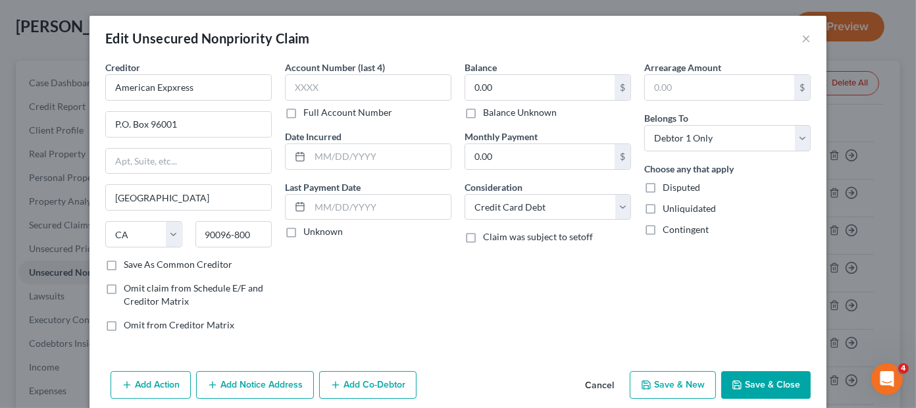
click at [747, 382] on button "Save & Close" at bounding box center [765, 385] width 89 height 28
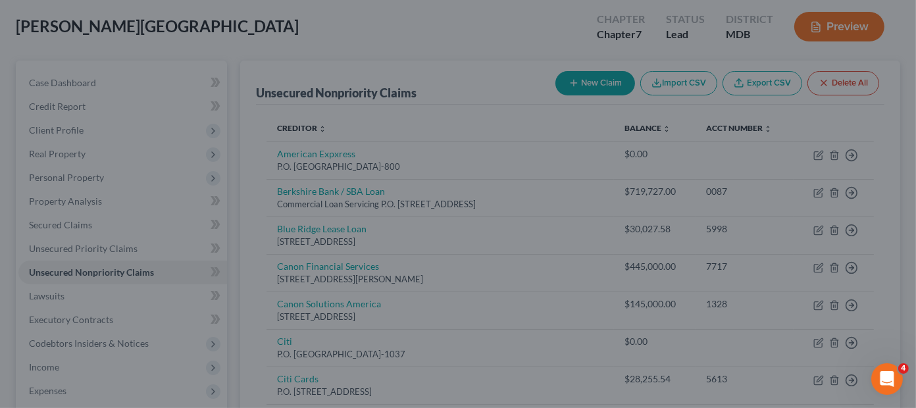
type input "0"
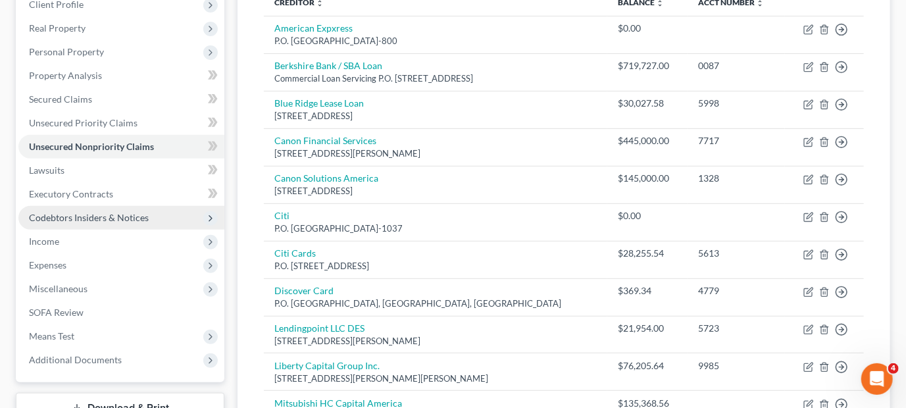
scroll to position [190, 0]
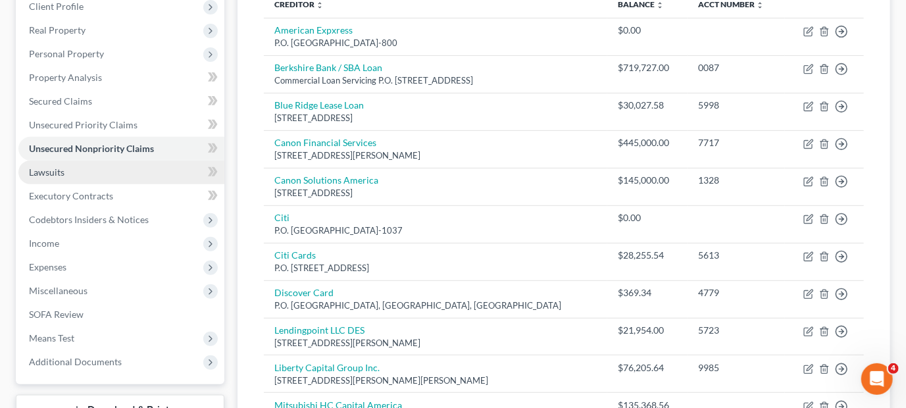
click at [57, 170] on span "Lawsuits" at bounding box center [47, 171] width 36 height 11
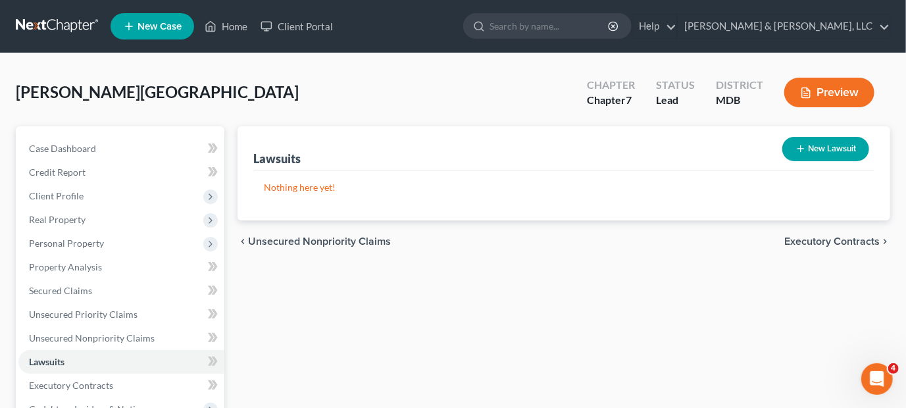
click at [831, 146] on button "New Lawsuit" at bounding box center [825, 149] width 87 height 24
select select "0"
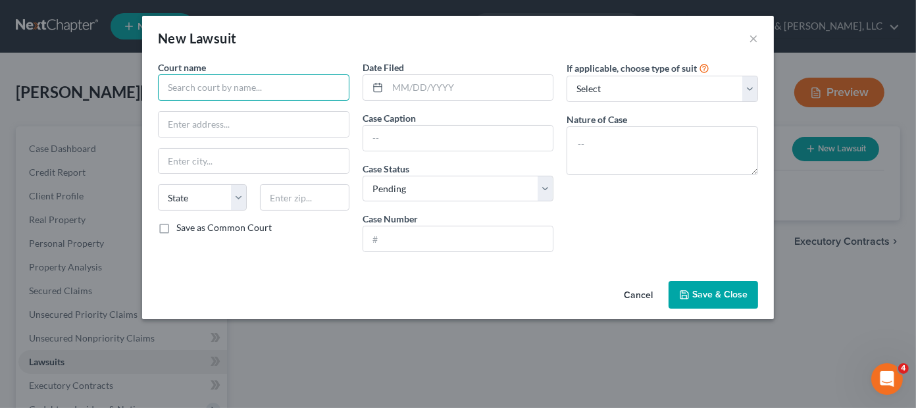
click at [219, 83] on input "text" at bounding box center [253, 87] width 191 height 26
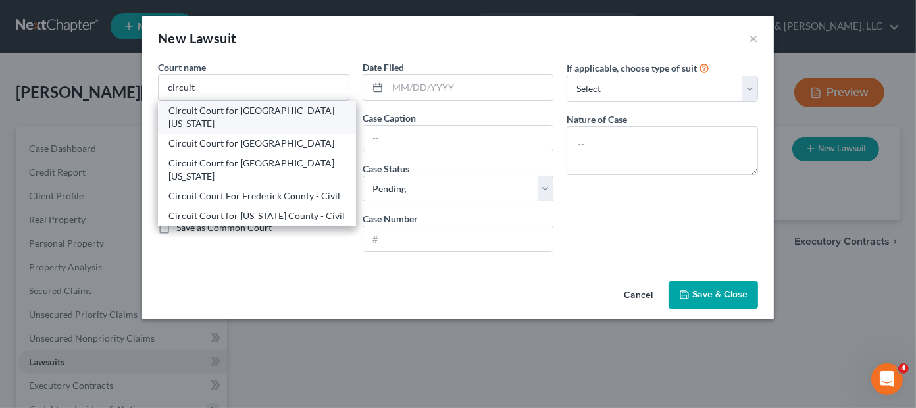
click at [215, 109] on div "Circuit Court for [GEOGRAPHIC_DATA][US_STATE]" at bounding box center [256, 117] width 177 height 26
type input "Circuit Court for [GEOGRAPHIC_DATA][US_STATE]"
type input "[STREET_ADDRESS][PERSON_NAME]"
type input "[PERSON_NAME]"
select select "21"
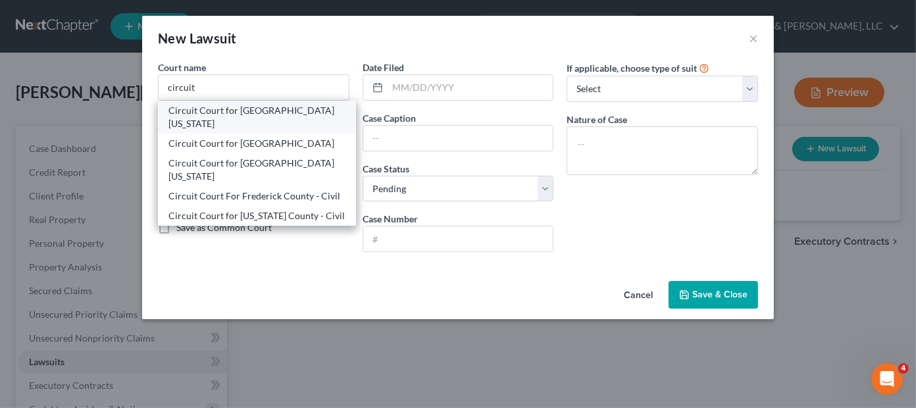
type input "21701"
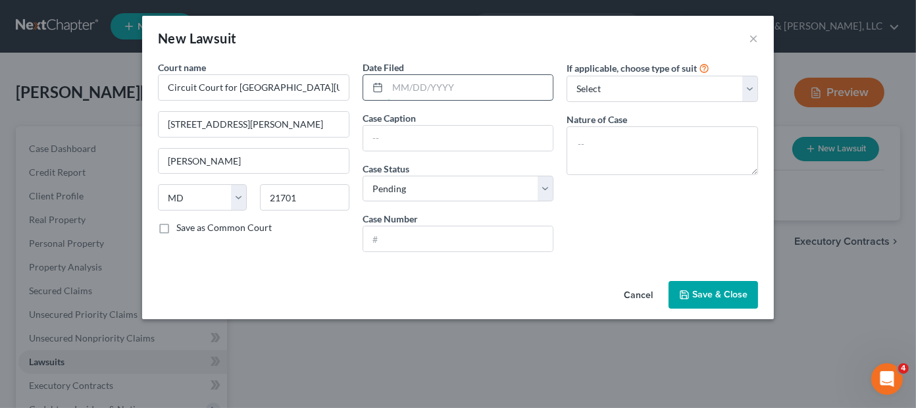
click at [417, 84] on input "text" at bounding box center [471, 87] width 166 height 25
type input "[DATE]"
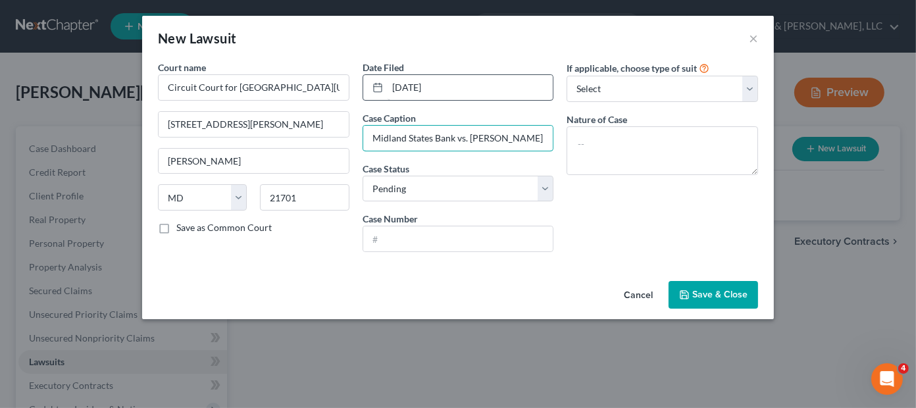
scroll to position [0, 3]
type input "Midland States Bank vs. [PERSON_NAME]"
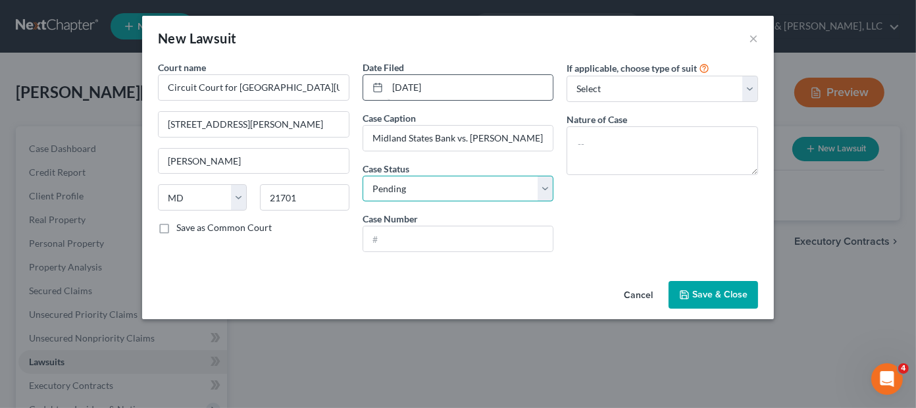
scroll to position [0, 0]
select select "2"
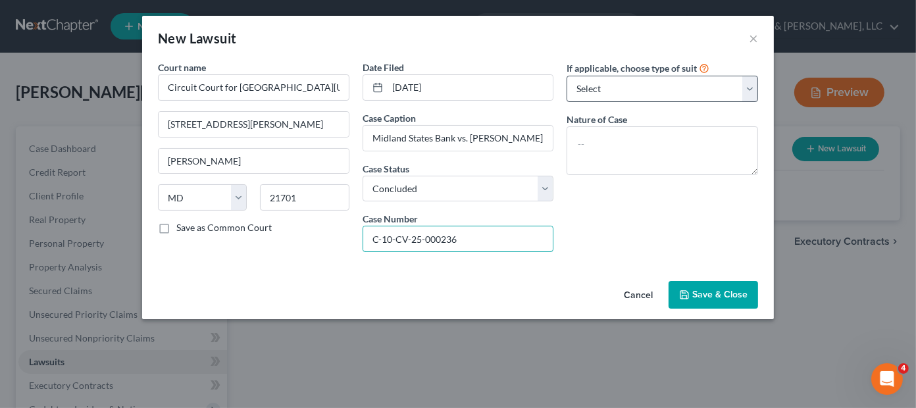
type input "C-10-CV-25-000236"
click at [667, 88] on select "Select Repossession Garnishment Foreclosure Attached, Seized, Or Levied Other" at bounding box center [662, 89] width 191 height 26
select select "4"
click at [567, 76] on select "Select Repossession Garnishment Foreclosure Attached, Seized, Or Levied Other" at bounding box center [662, 89] width 191 height 26
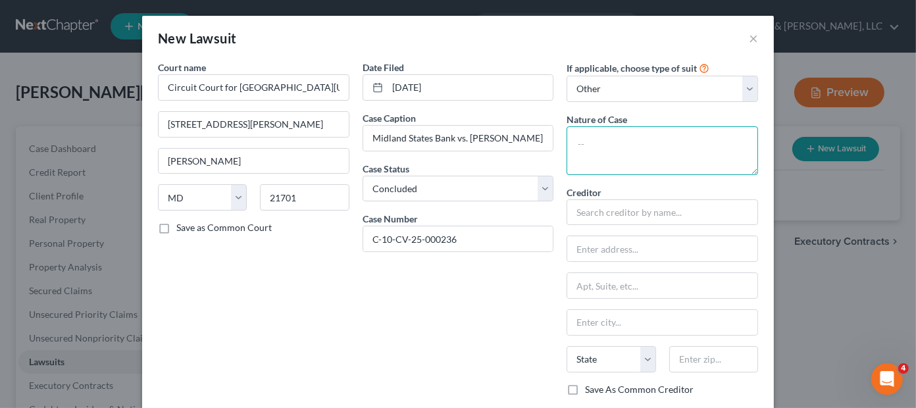
click at [626, 143] on textarea at bounding box center [662, 150] width 191 height 49
type textarea "Contract - Breach"
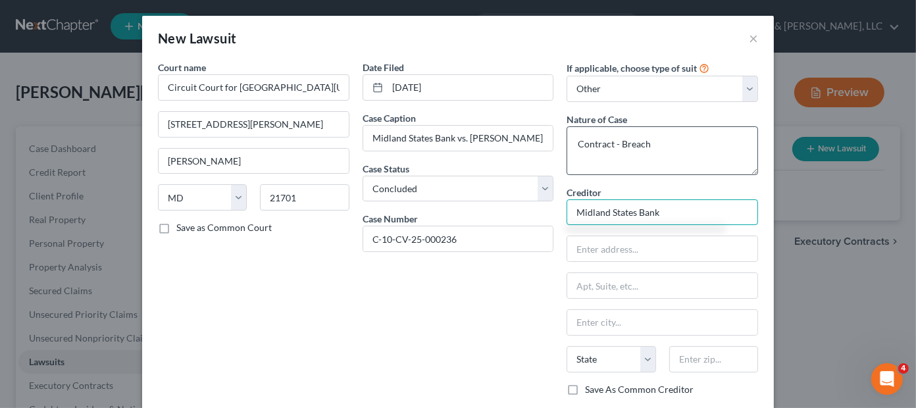
type input "Midland States Bank"
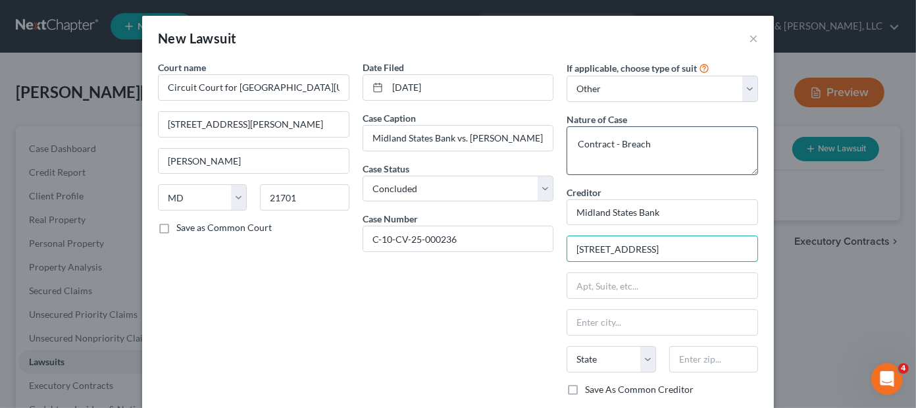
type input "[STREET_ADDRESS]"
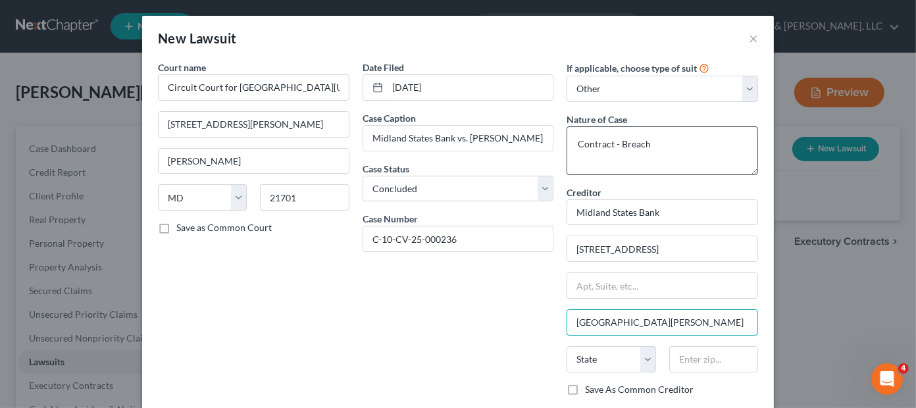
type input "[GEOGRAPHIC_DATA][PERSON_NAME]"
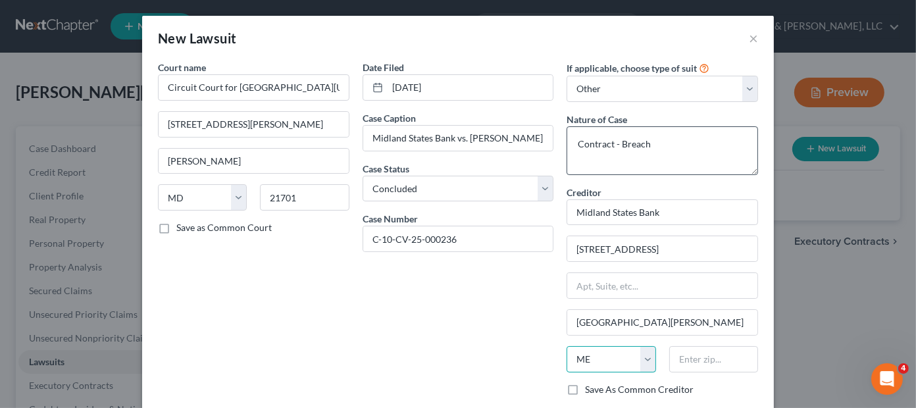
select select "26"
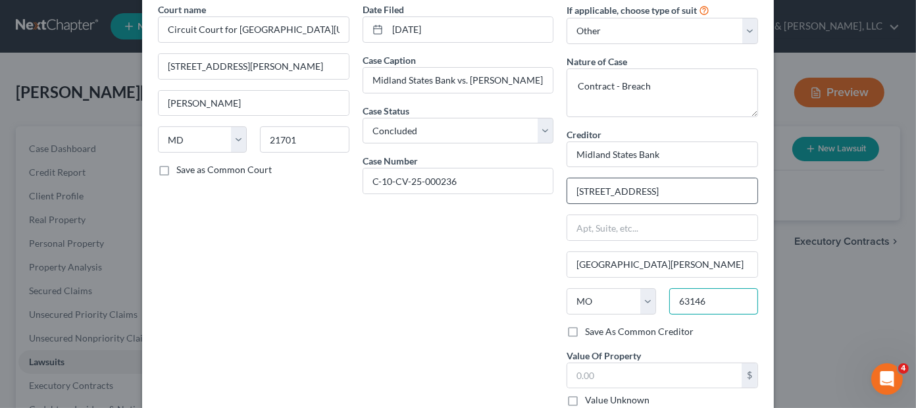
scroll to position [132, 0]
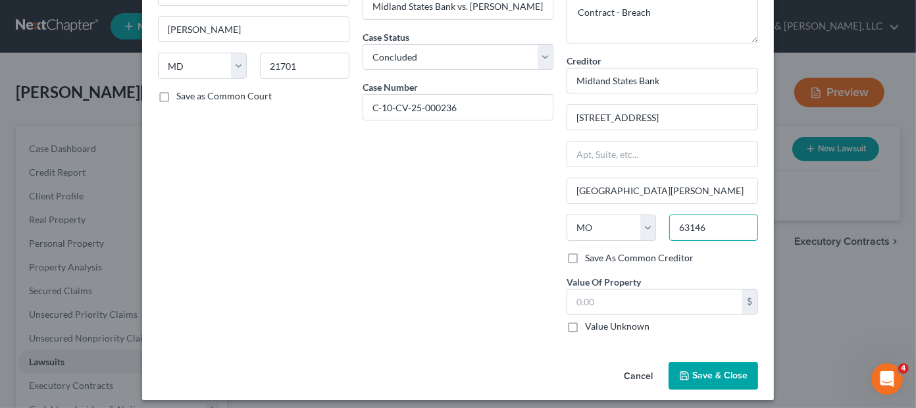
type input "63146"
type input "Saint Louis"
click at [687, 372] on button "Save & Close" at bounding box center [713, 376] width 89 height 28
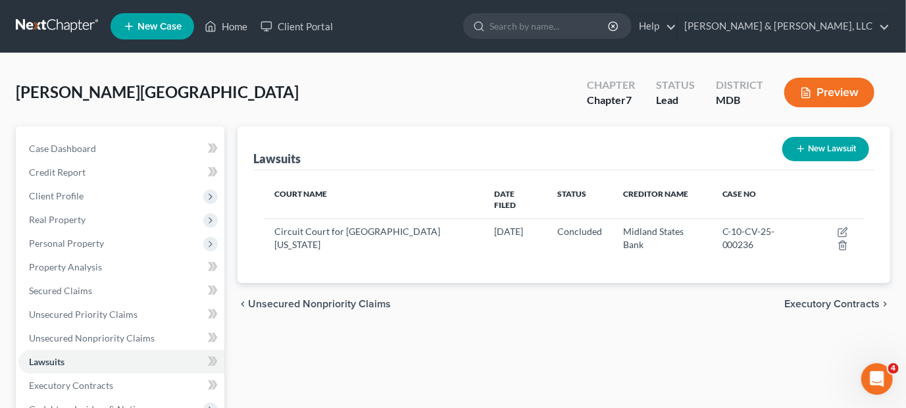
click at [802, 143] on icon "button" at bounding box center [801, 148] width 11 height 11
select select "0"
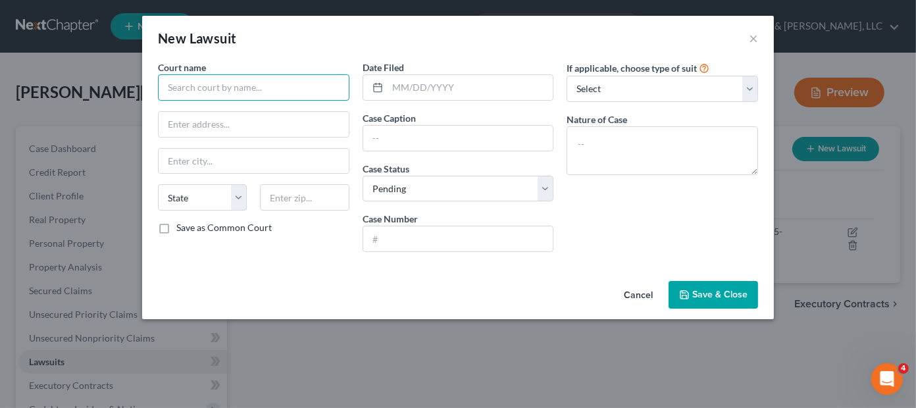
click at [299, 91] on input "text" at bounding box center [253, 87] width 191 height 26
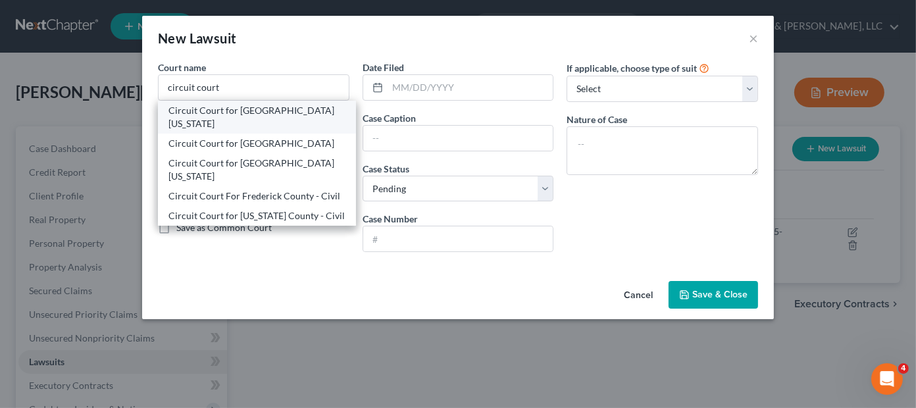
click at [274, 113] on div "Circuit Court for [GEOGRAPHIC_DATA][US_STATE]" at bounding box center [256, 117] width 177 height 26
type input "Circuit Court for [GEOGRAPHIC_DATA][US_STATE]"
type input "[STREET_ADDRESS][PERSON_NAME]"
type input "[PERSON_NAME]"
select select "21"
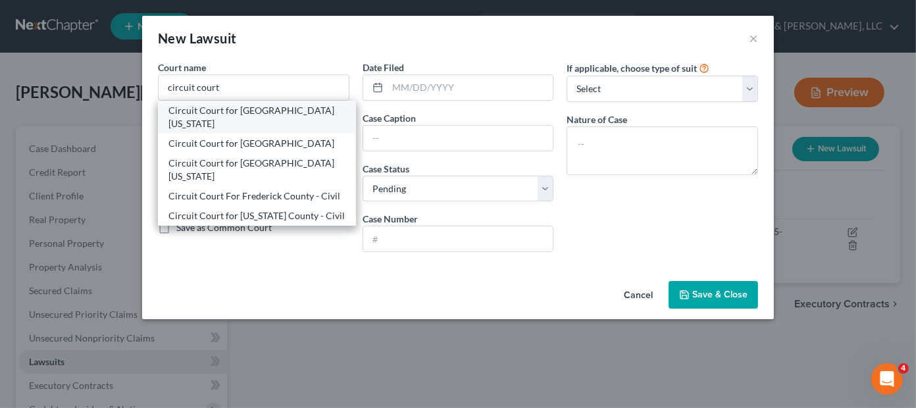
type input "21701"
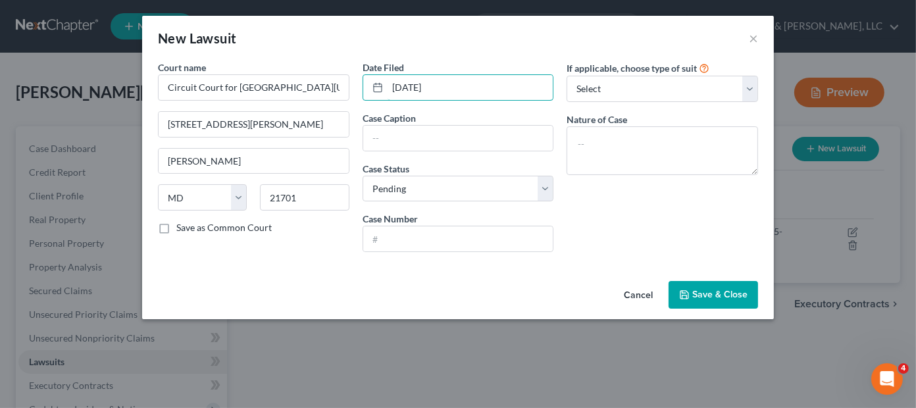
type input "[DATE]"
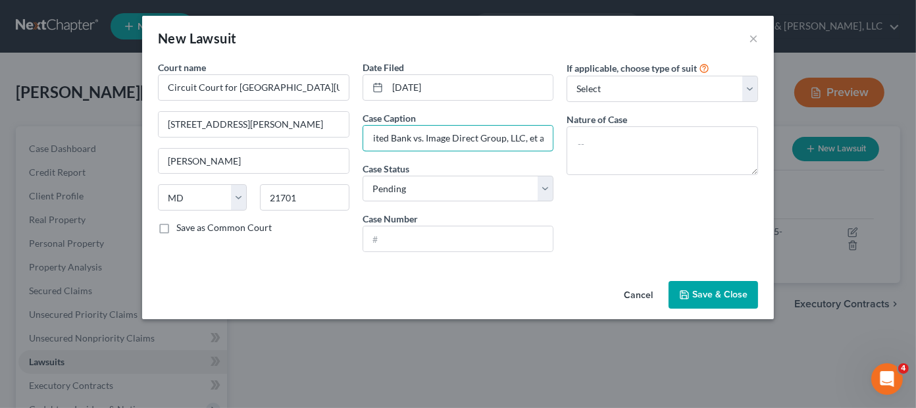
scroll to position [0, 13]
type input "United Bank vs. Image Direct Group, LLC, et al."
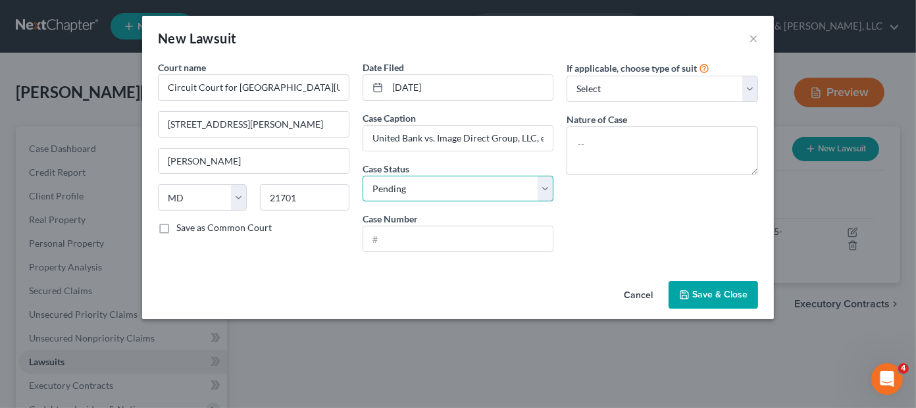
select select "2"
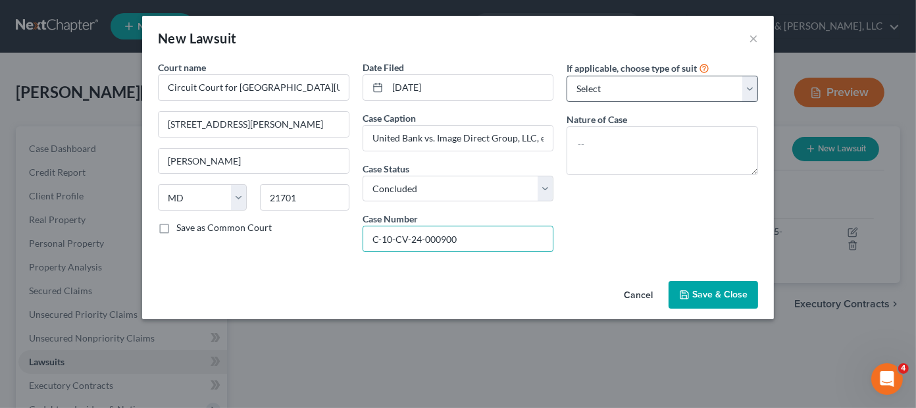
type input "C-10-CV-24-000900"
click at [601, 89] on select "Select Repossession Garnishment Foreclosure Attached, Seized, Or Levied Other" at bounding box center [662, 89] width 191 height 26
select select "4"
click at [567, 76] on select "Select Repossession Garnishment Foreclosure Attached, Seized, Or Levied Other" at bounding box center [662, 89] width 191 height 26
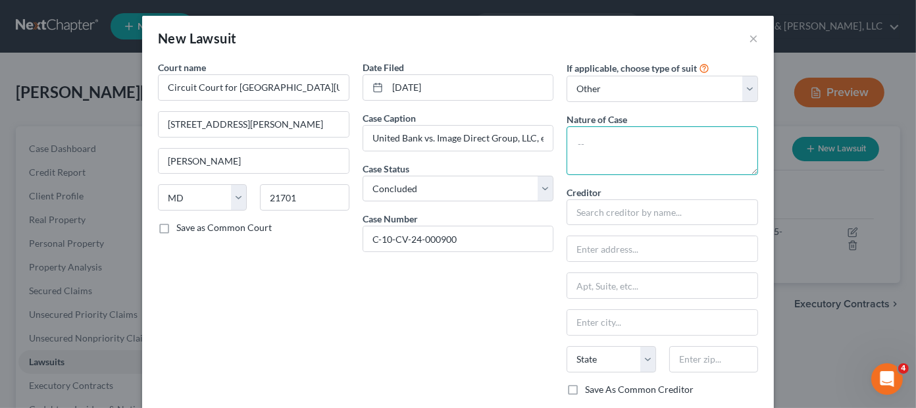
click at [619, 157] on textarea at bounding box center [662, 150] width 191 height 49
type textarea "Confessed Judgment"
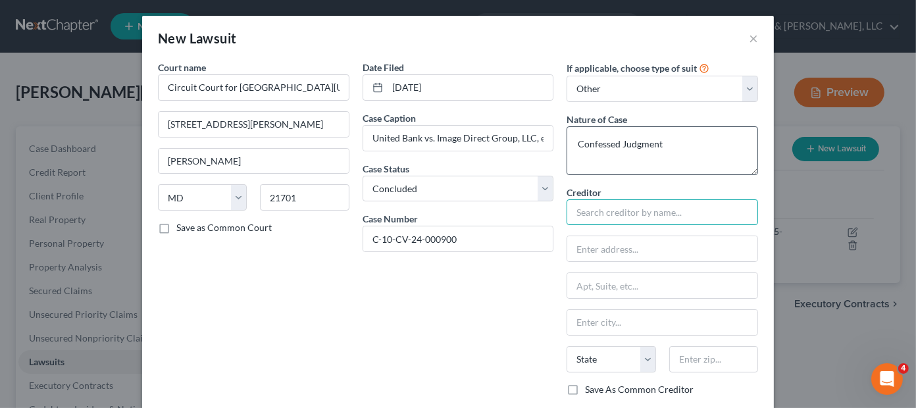
type input "W"
type input "United Bank"
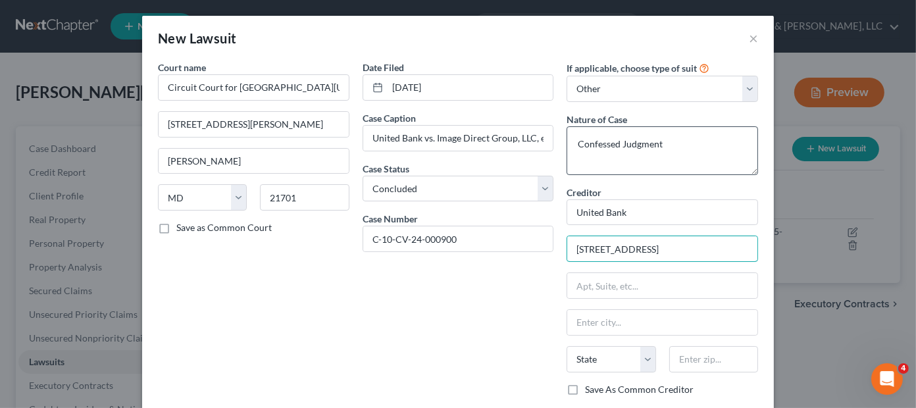
type input "[STREET_ADDRESS]"
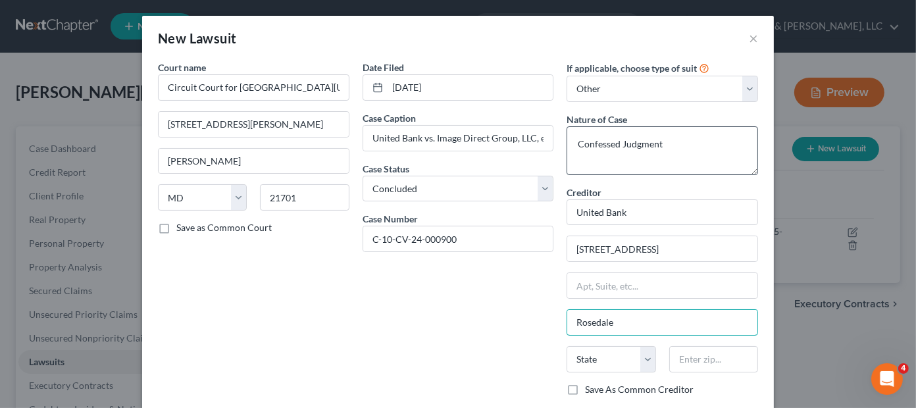
type input "Rosedale"
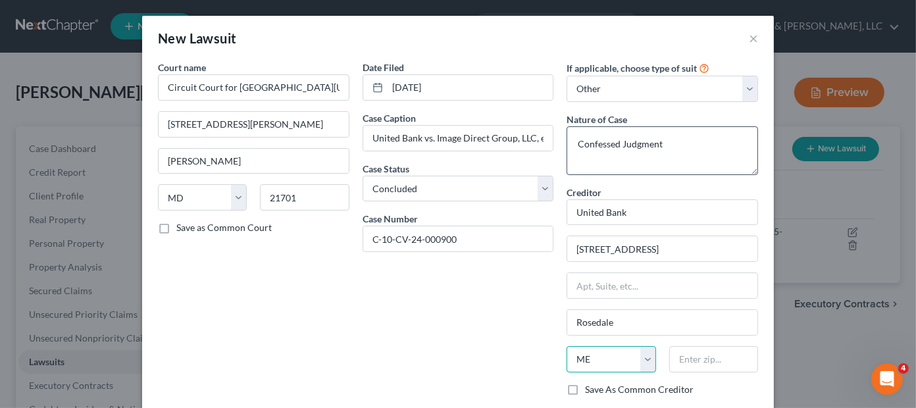
select select "21"
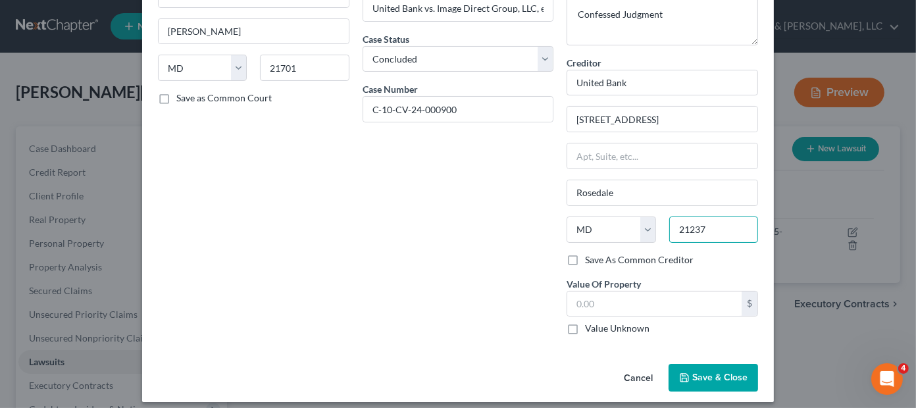
scroll to position [132, 0]
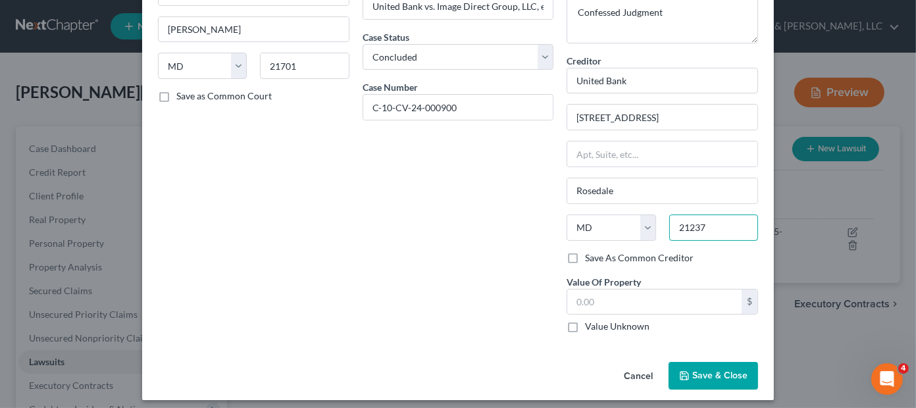
type input "21237"
click at [684, 370] on icon "button" at bounding box center [684, 375] width 11 height 11
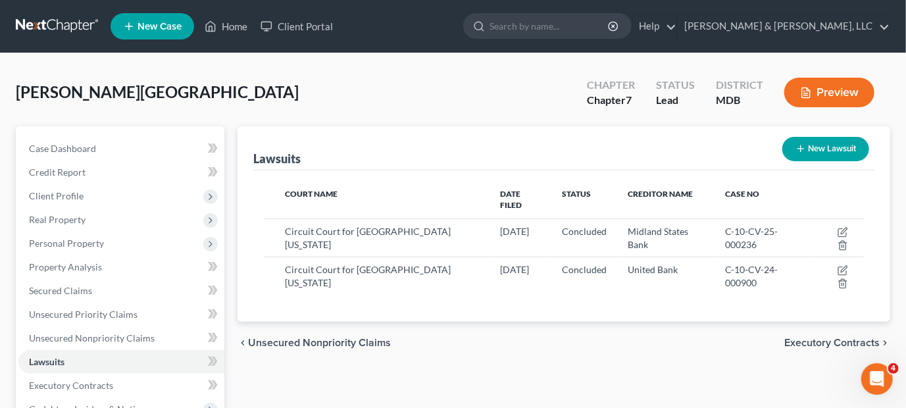
click at [806, 145] on button "New Lawsuit" at bounding box center [825, 149] width 87 height 24
select select "0"
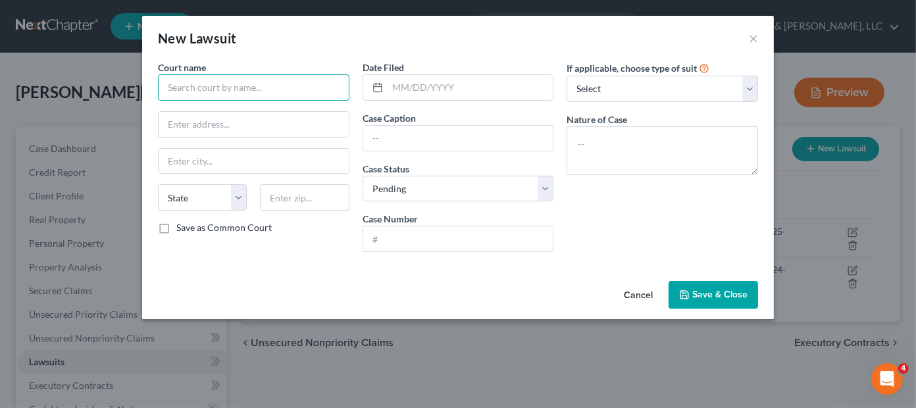
click at [192, 95] on input "text" at bounding box center [253, 87] width 191 height 26
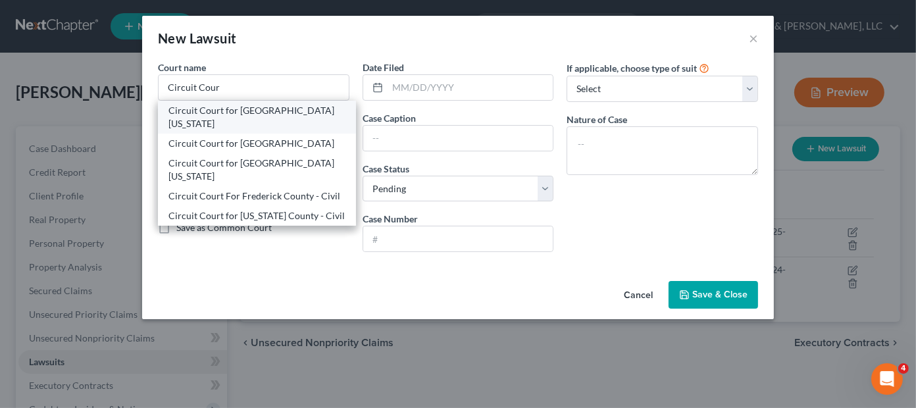
click at [182, 114] on div "Circuit Court for [GEOGRAPHIC_DATA][US_STATE]" at bounding box center [256, 117] width 177 height 26
type input "Circuit Court for [GEOGRAPHIC_DATA][US_STATE]"
type input "[STREET_ADDRESS][PERSON_NAME]"
type input "[PERSON_NAME]"
select select "21"
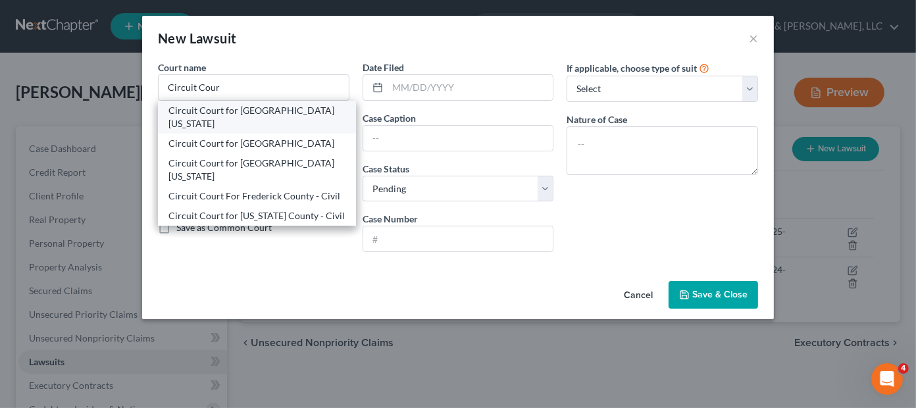
type input "21701"
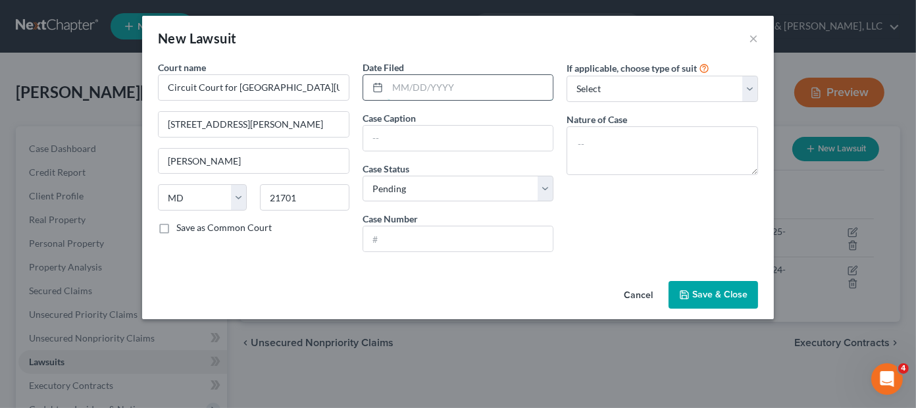
click at [417, 90] on input "text" at bounding box center [471, 87] width 166 height 25
type input "[DATE]"
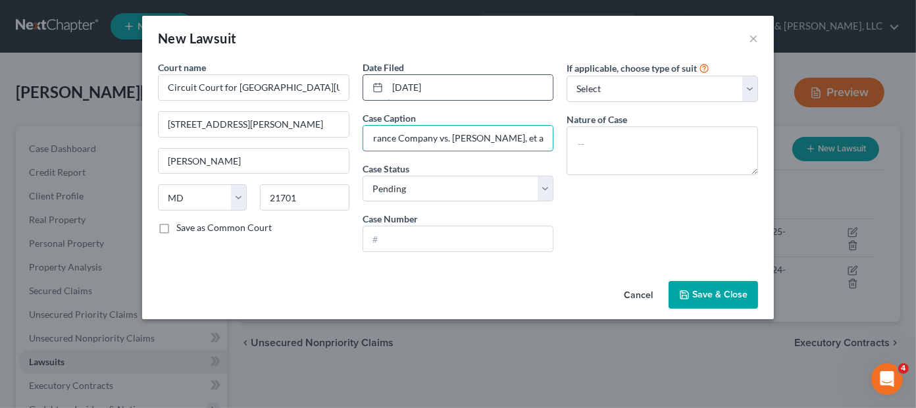
scroll to position [0, 140]
type input "Euler Hermes North America Insurance Company vs. [PERSON_NAME], et al."
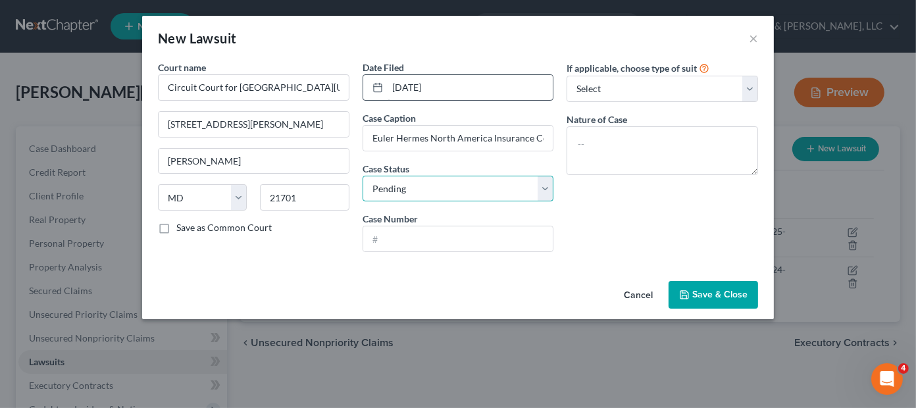
select select "2"
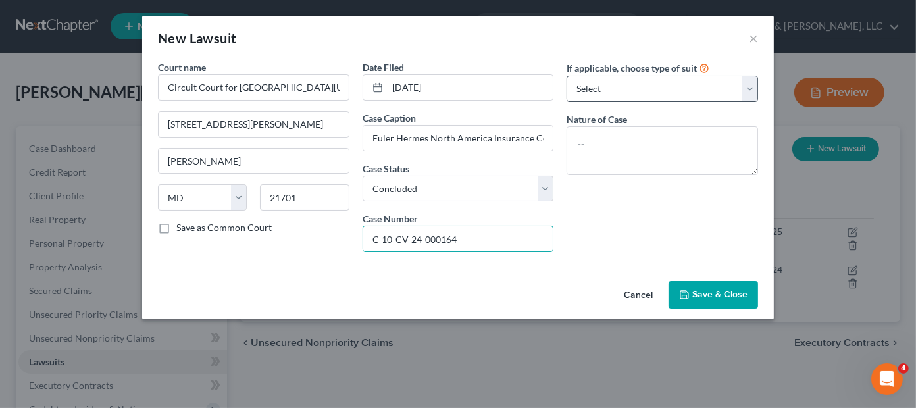
type input "C-10-CV-24-000164"
click at [615, 91] on select "Select Repossession Garnishment Foreclosure Attached, Seized, Or Levied Other" at bounding box center [662, 89] width 191 height 26
select select "4"
click at [567, 76] on select "Select Repossession Garnishment Foreclosure Attached, Seized, Or Levied Other" at bounding box center [662, 89] width 191 height 26
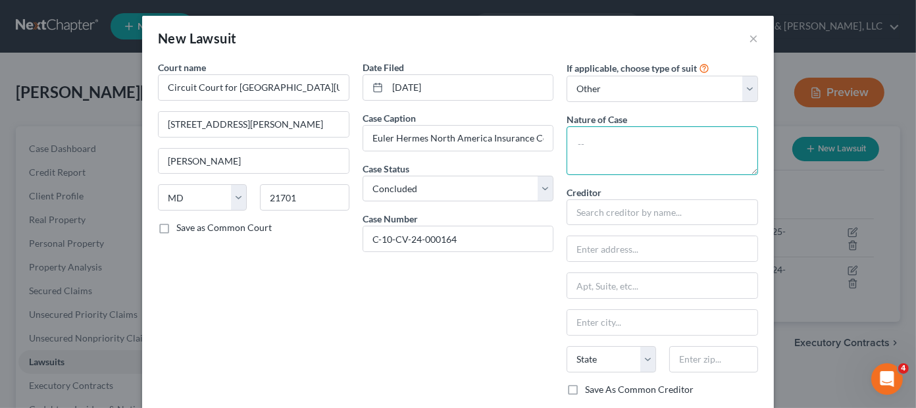
click at [620, 149] on textarea at bounding box center [662, 150] width 191 height 49
type textarea "Contract - Breach"
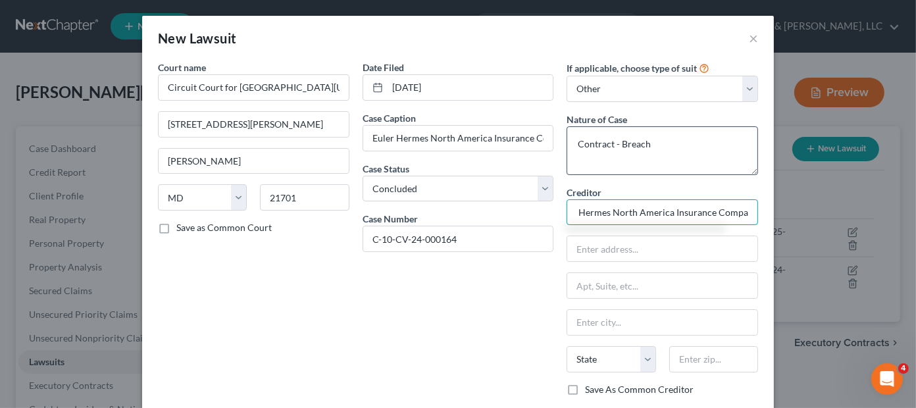
scroll to position [0, 26]
type input "Euler Hermes North America Insurance Company"
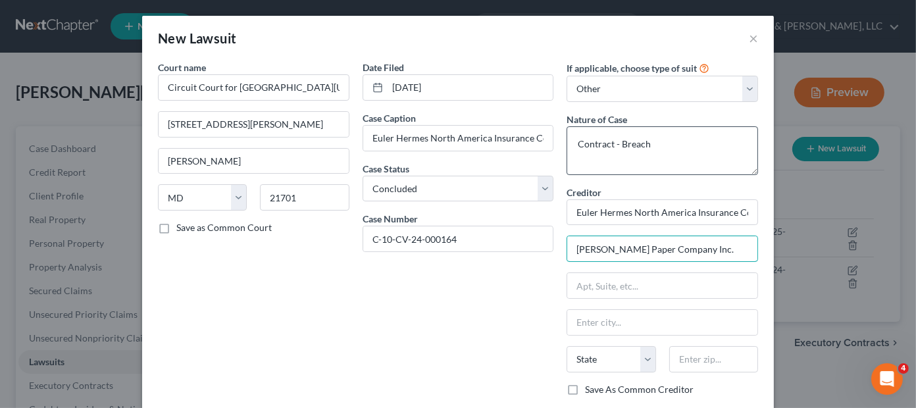
type input "[PERSON_NAME] Paper Company Inc."
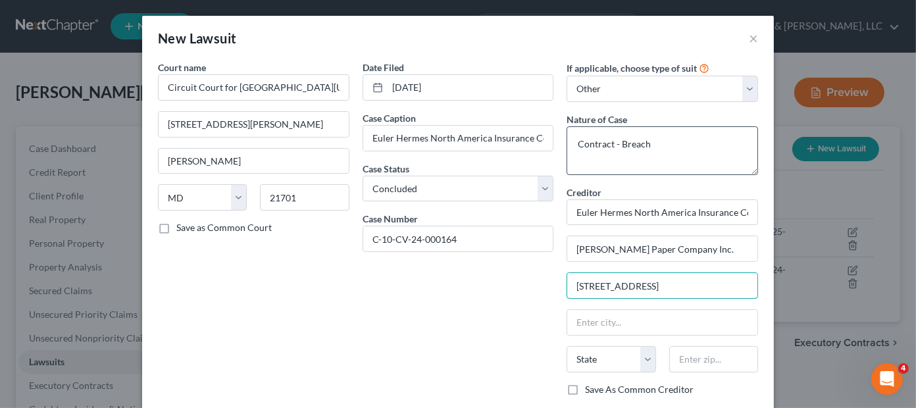
type input "[STREET_ADDRESS]"
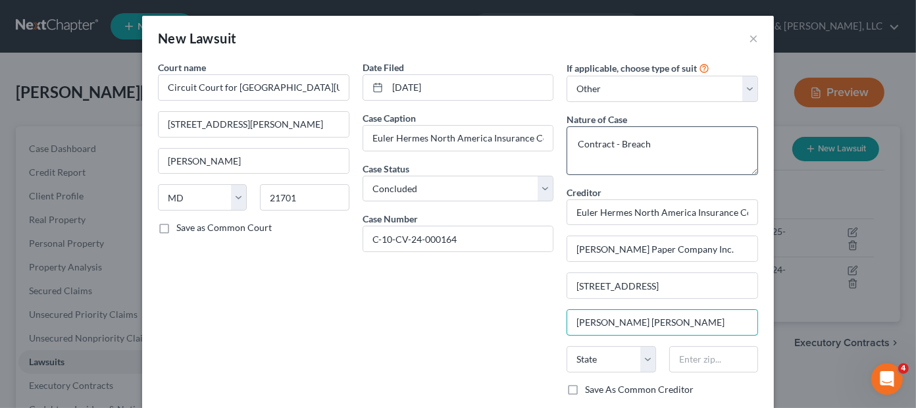
type input "[PERSON_NAME] [PERSON_NAME]"
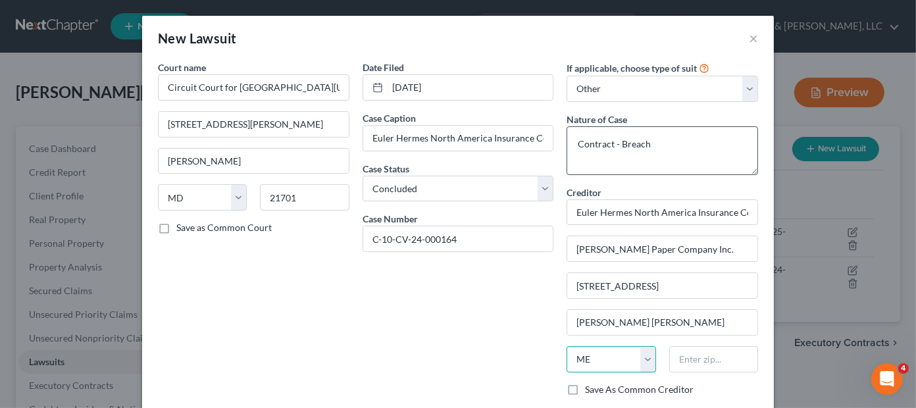
select select "21"
type input "21117"
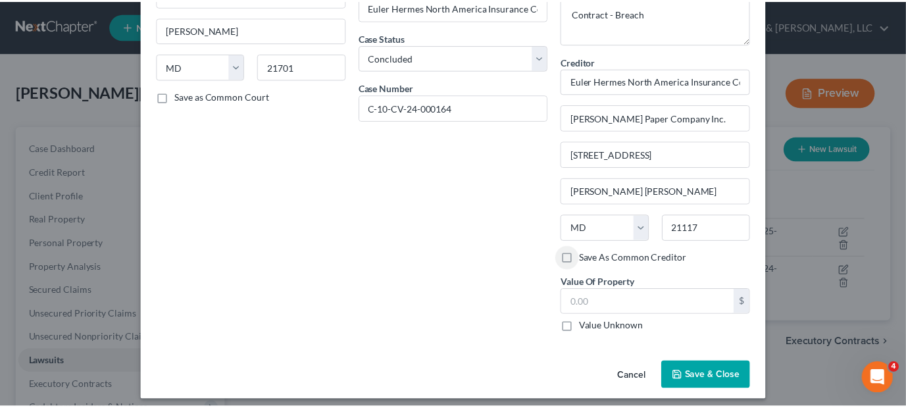
scroll to position [138, 0]
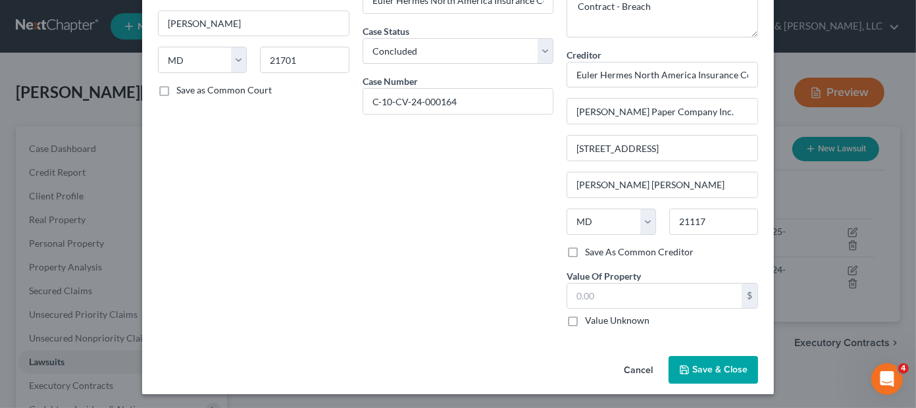
click at [699, 367] on span "Save & Close" at bounding box center [719, 369] width 55 height 11
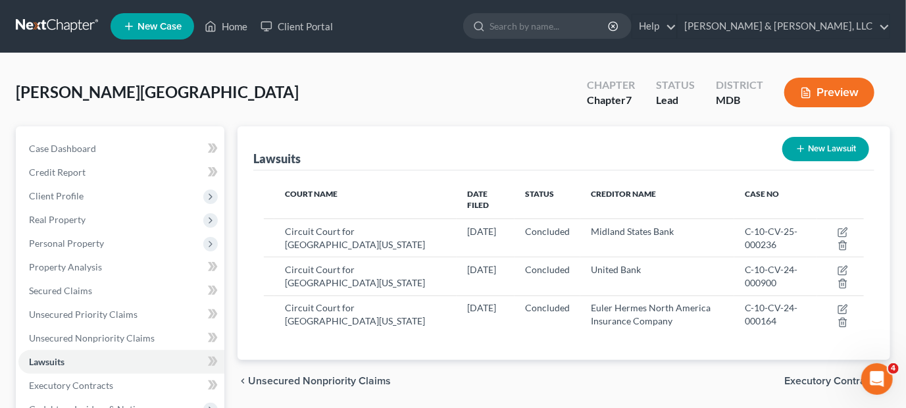
click at [835, 152] on button "New Lawsuit" at bounding box center [825, 149] width 87 height 24
select select "0"
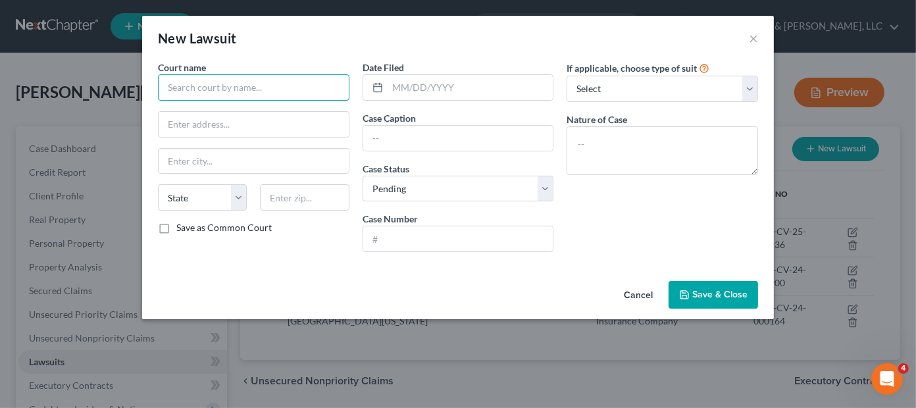
click at [200, 86] on input "text" at bounding box center [253, 87] width 191 height 26
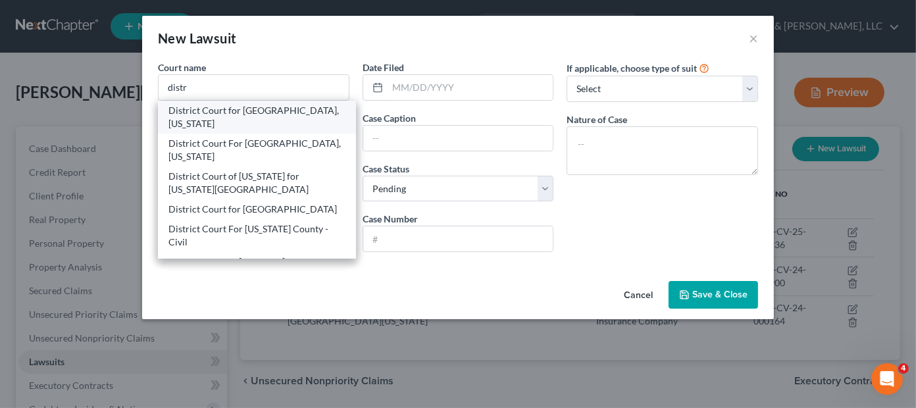
click at [188, 126] on div "District Court for [GEOGRAPHIC_DATA], [US_STATE]" at bounding box center [256, 117] width 177 height 26
type input "District Court for [GEOGRAPHIC_DATA], [US_STATE]"
type input "[STREET_ADDRESS][PERSON_NAME]"
type input "[PERSON_NAME]"
select select "21"
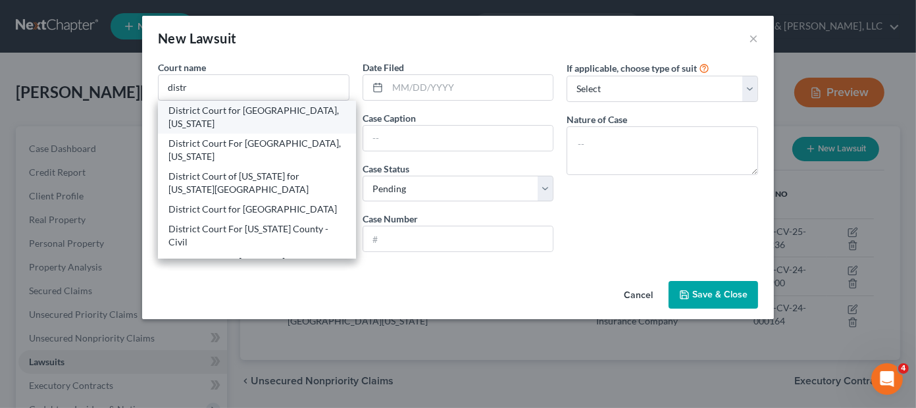
type input "21701"
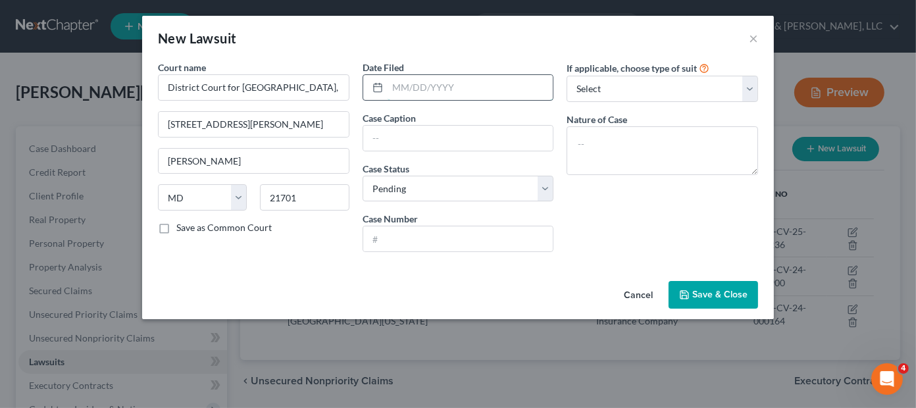
click at [405, 84] on input "text" at bounding box center [471, 87] width 166 height 25
type input "[DATE]"
click at [750, 39] on button "×" at bounding box center [753, 38] width 9 height 16
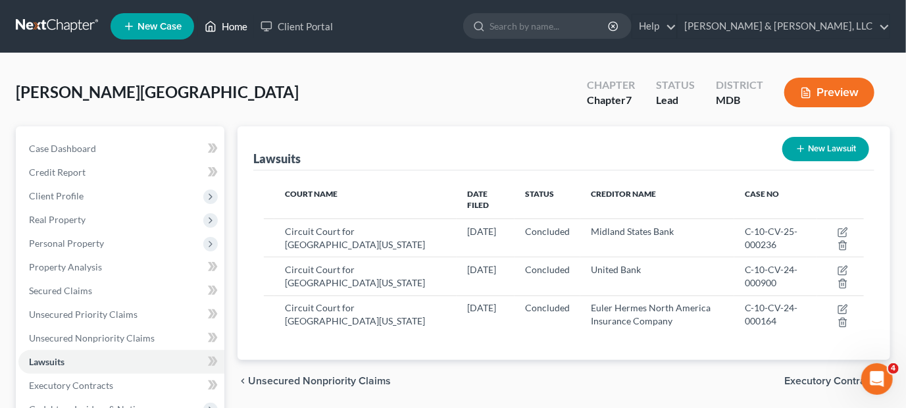
click at [233, 25] on link "Home" at bounding box center [226, 26] width 56 height 24
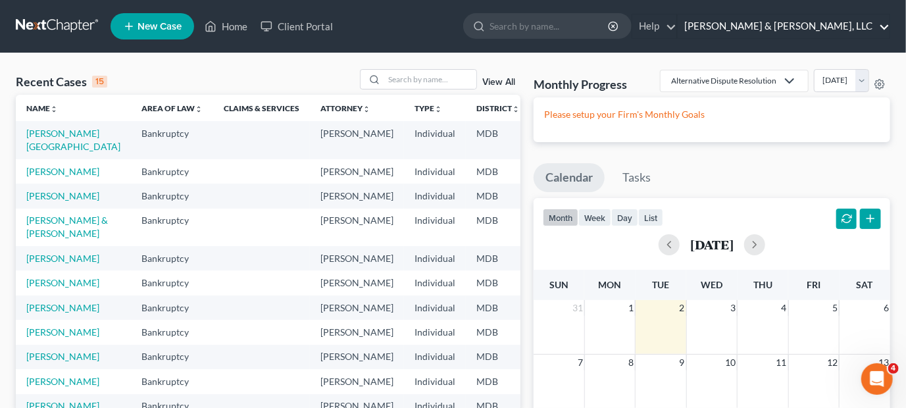
click at [820, 24] on link "[PERSON_NAME] & [PERSON_NAME], LLC" at bounding box center [784, 26] width 212 height 24
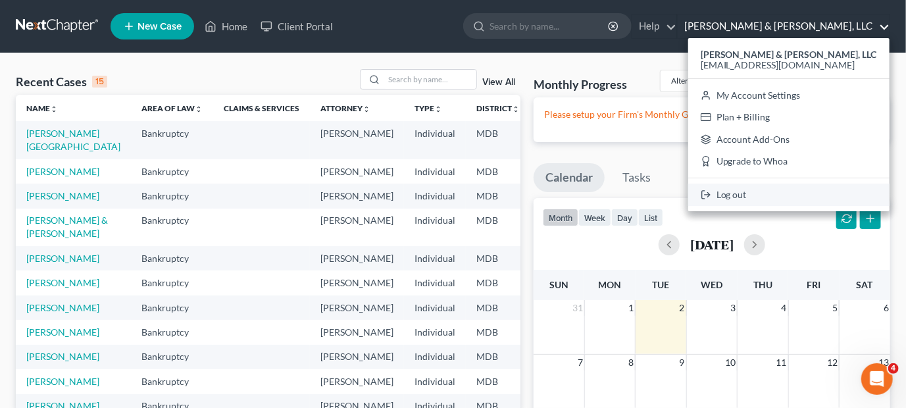
click at [798, 191] on link "Log out" at bounding box center [788, 195] width 201 height 22
